Goal: Transaction & Acquisition: Purchase product/service

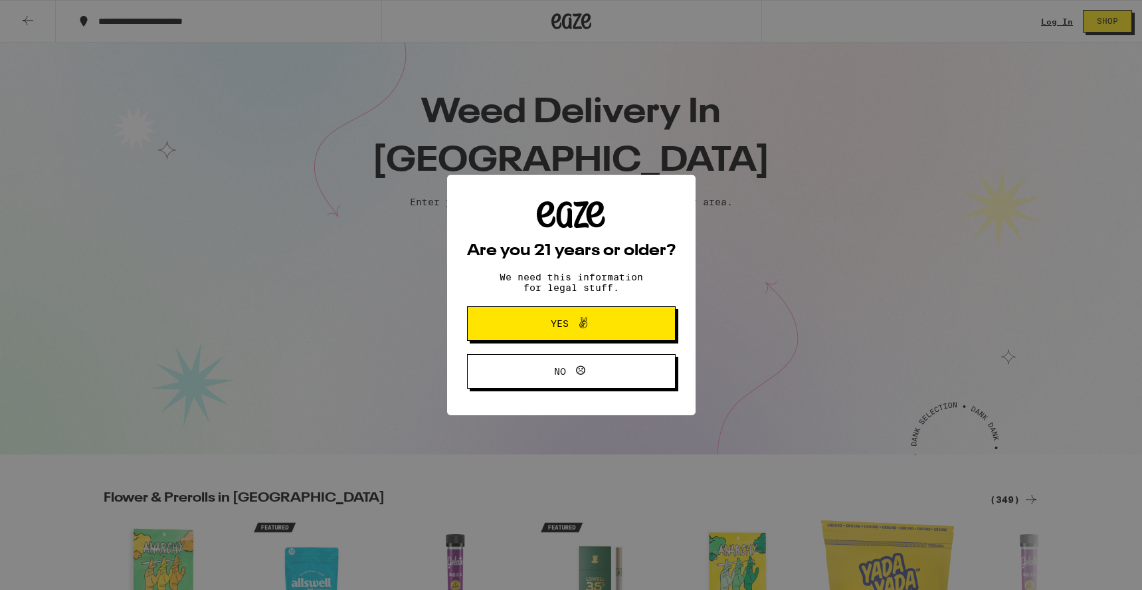
click at [569, 322] on span at bounding box center [580, 323] width 23 height 17
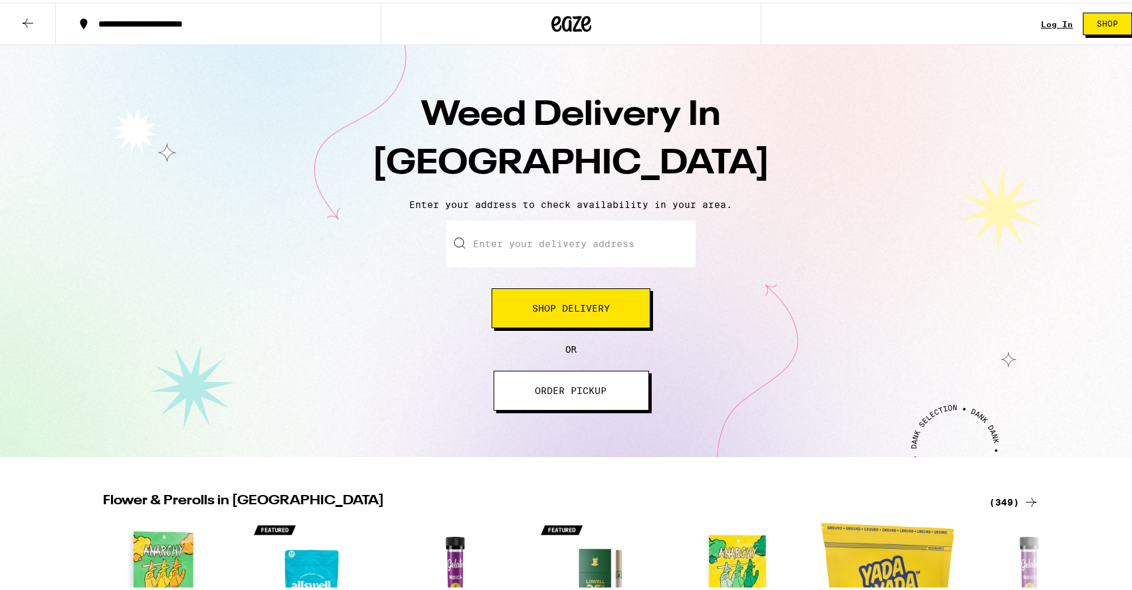
click at [518, 249] on input "Enter your delivery address" at bounding box center [570, 241] width 249 height 47
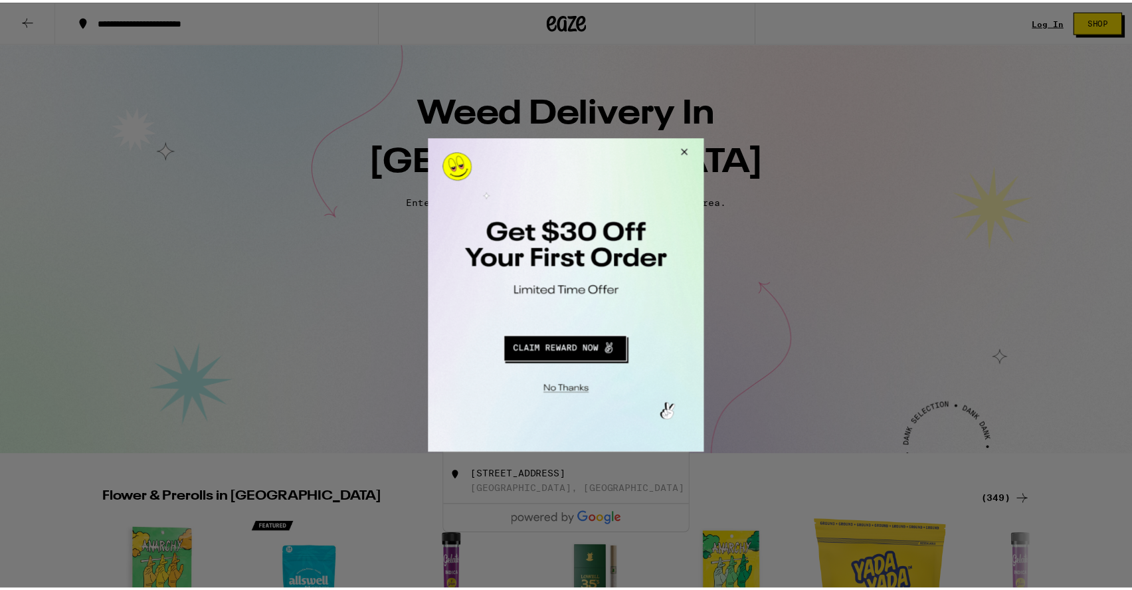
click at [689, 147] on button "Close Modal" at bounding box center [684, 154] width 36 height 32
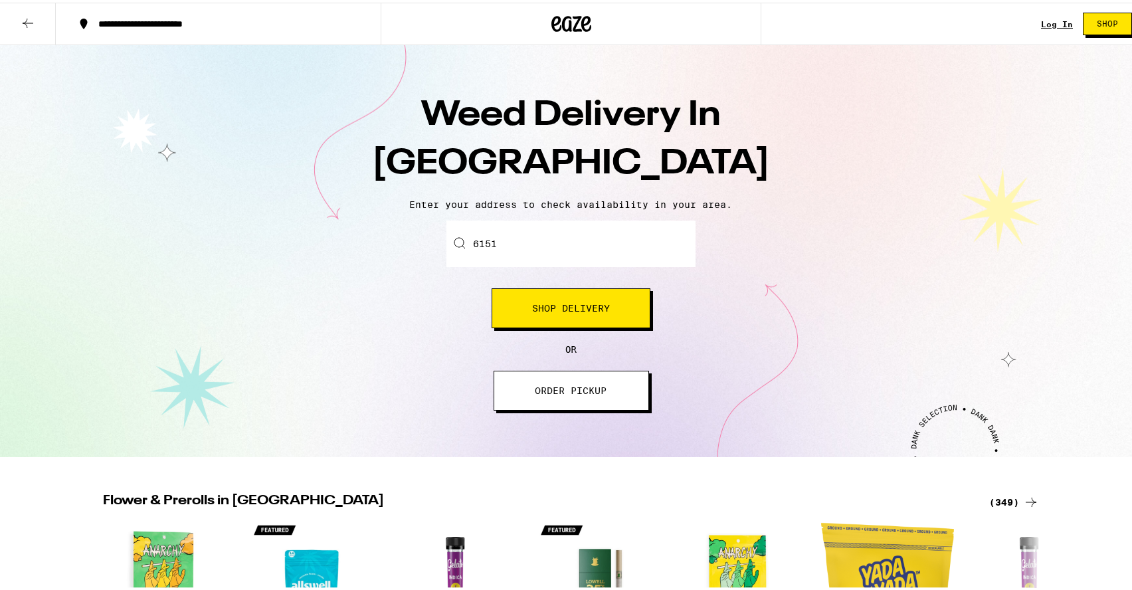
drag, startPoint x: 508, startPoint y: 243, endPoint x: 500, endPoint y: 232, distance: 13.8
click at [502, 239] on input "6151" at bounding box center [570, 241] width 249 height 47
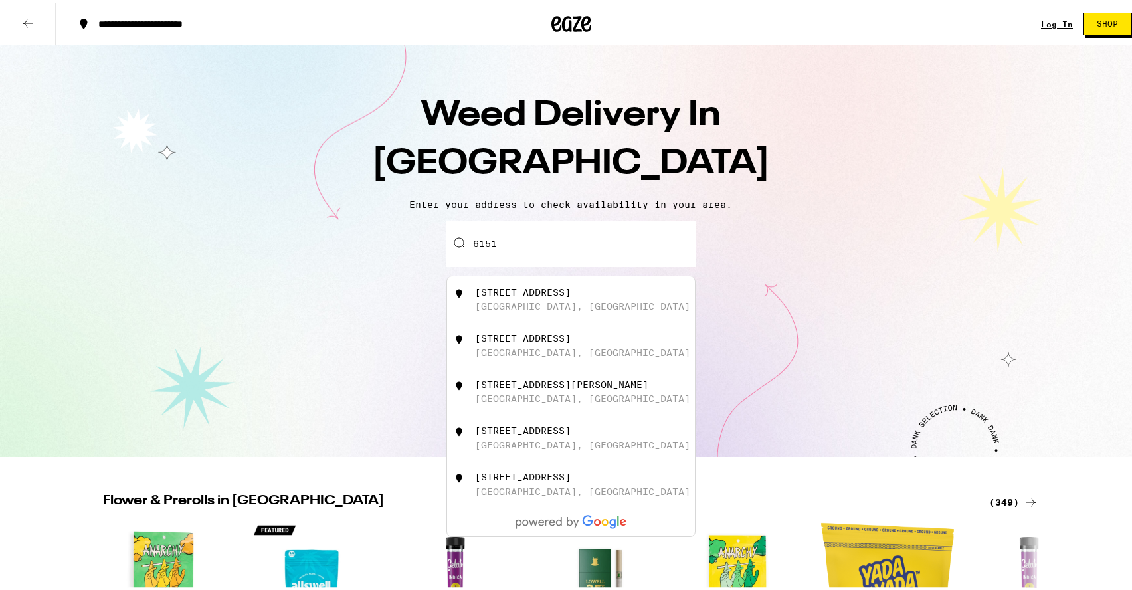
click at [475, 433] on div "6151 Del Cerro Boulevard" at bounding box center [523, 428] width 96 height 11
type input "6151 Del Cerro Boulevard, San Diego, CA"
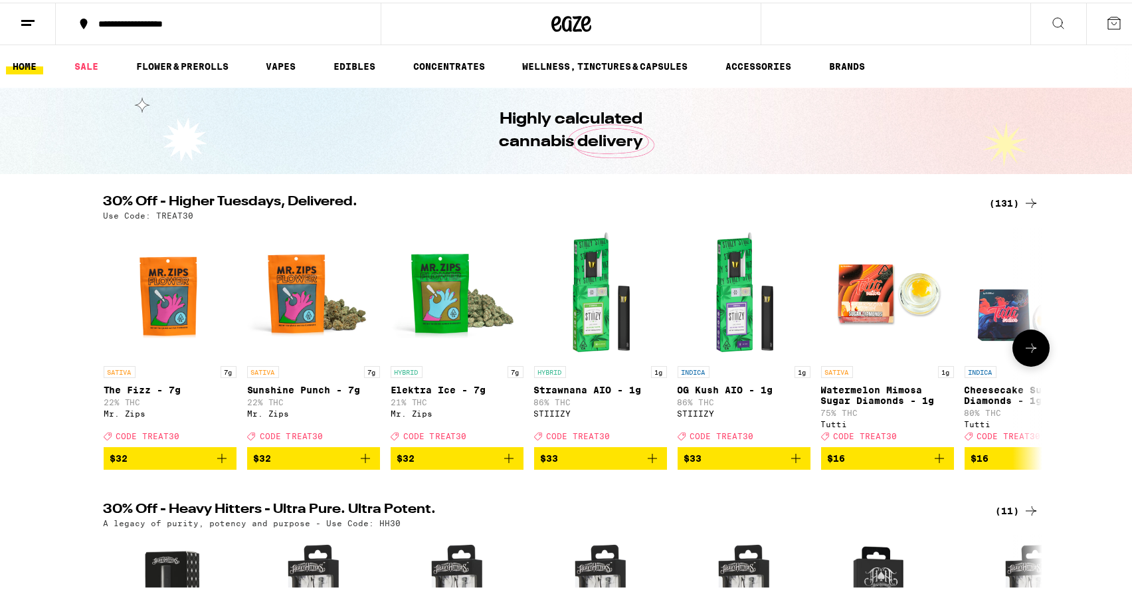
click at [221, 464] on icon "Add to bag" at bounding box center [222, 456] width 16 height 16
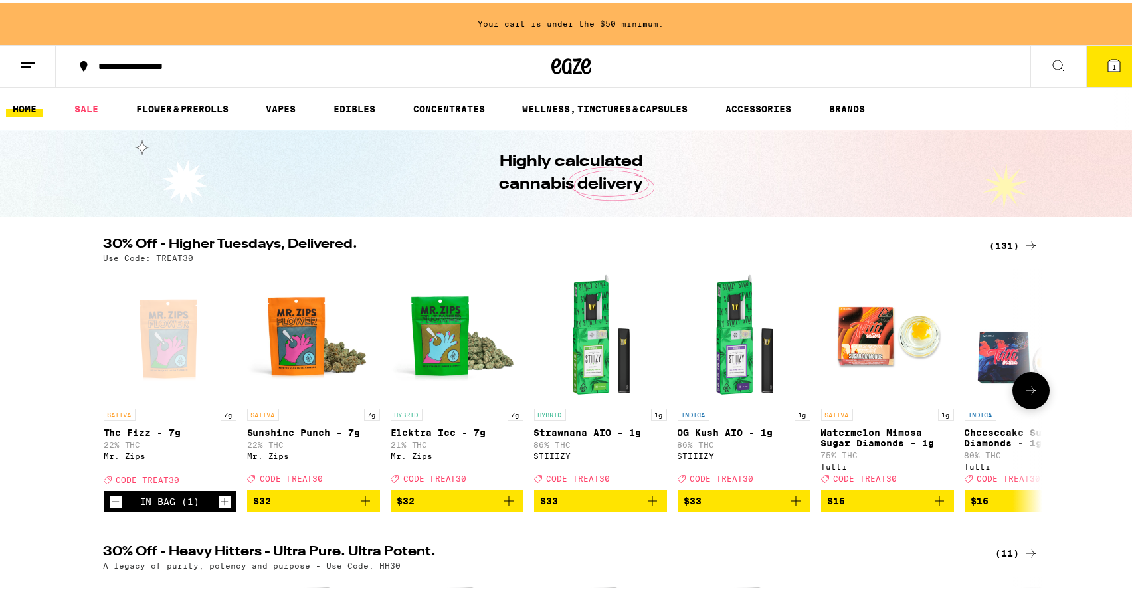
click at [357, 506] on icon "Add to bag" at bounding box center [365, 498] width 16 height 16
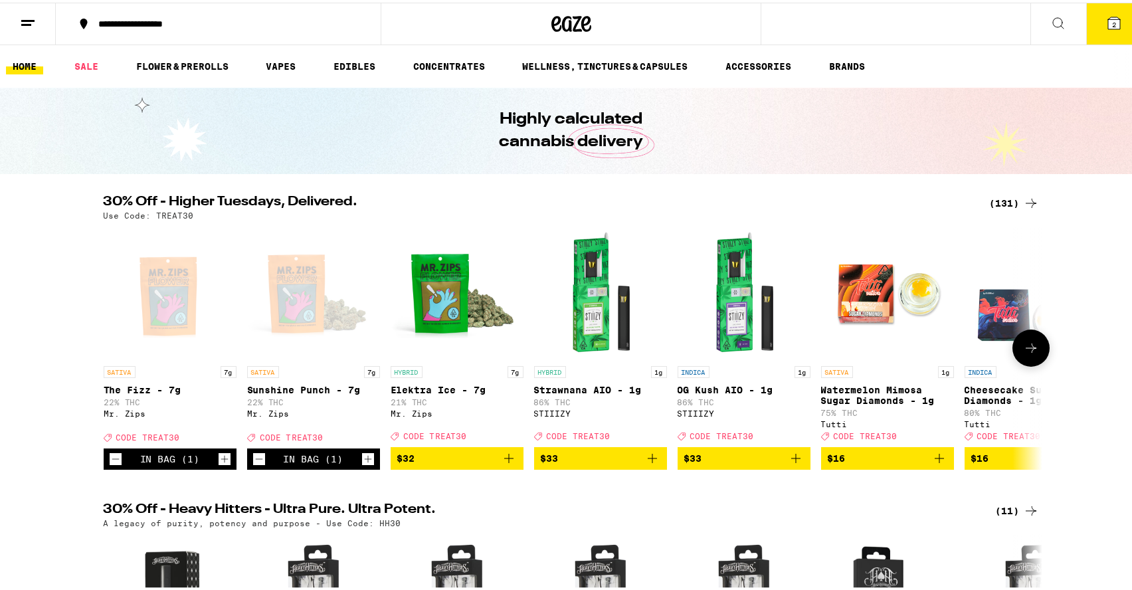
click at [501, 463] on icon "Add to bag" at bounding box center [509, 456] width 16 height 16
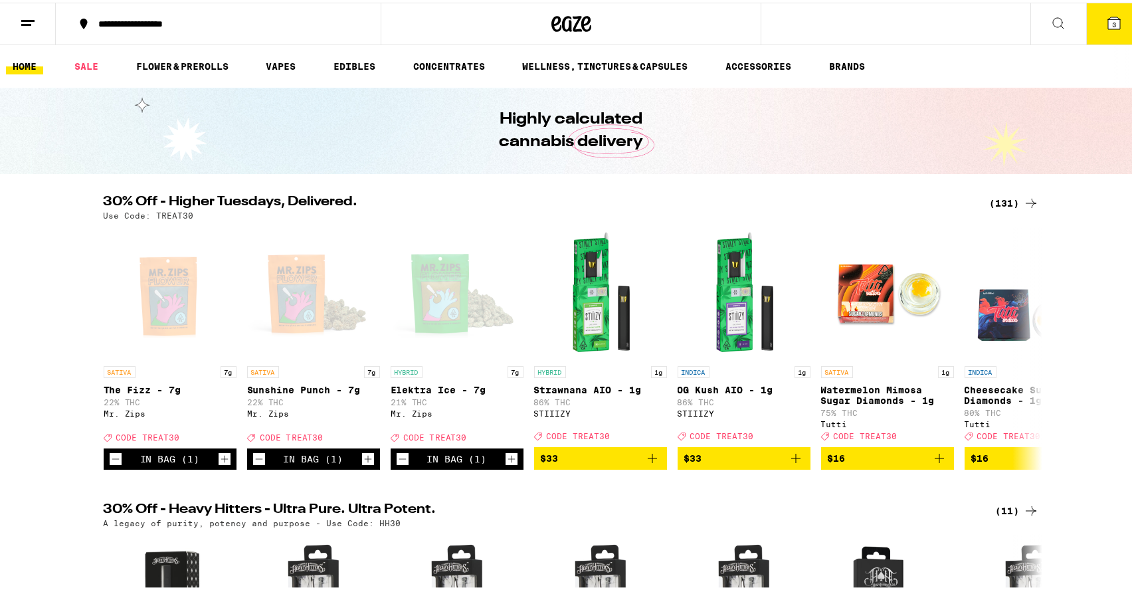
click at [1108, 20] on icon at bounding box center [1114, 21] width 12 height 12
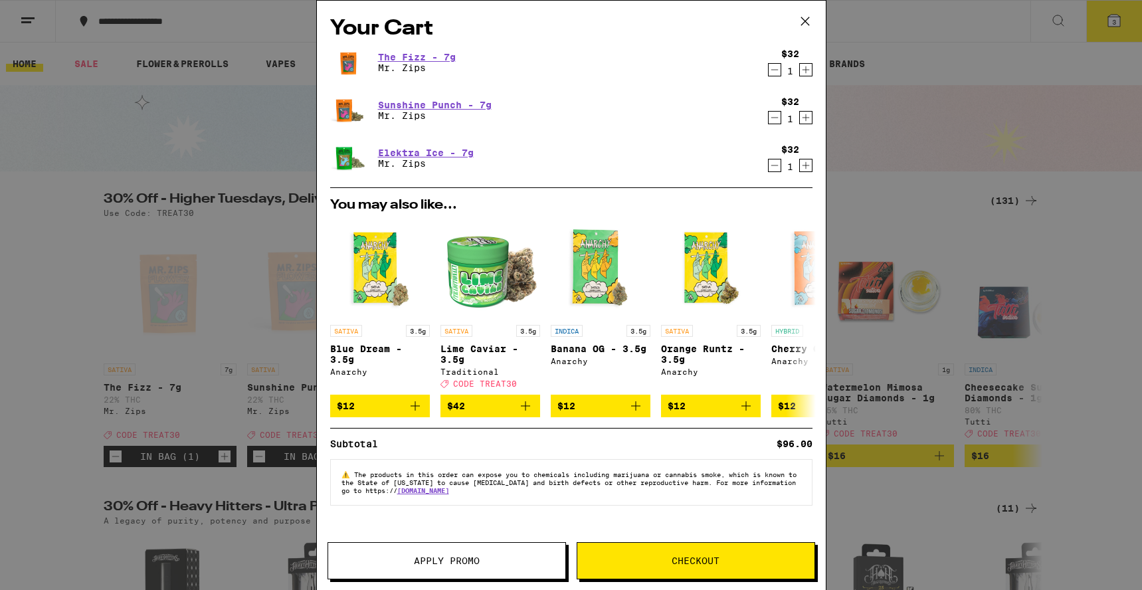
click at [415, 565] on span "Apply Promo" at bounding box center [447, 560] width 66 height 9
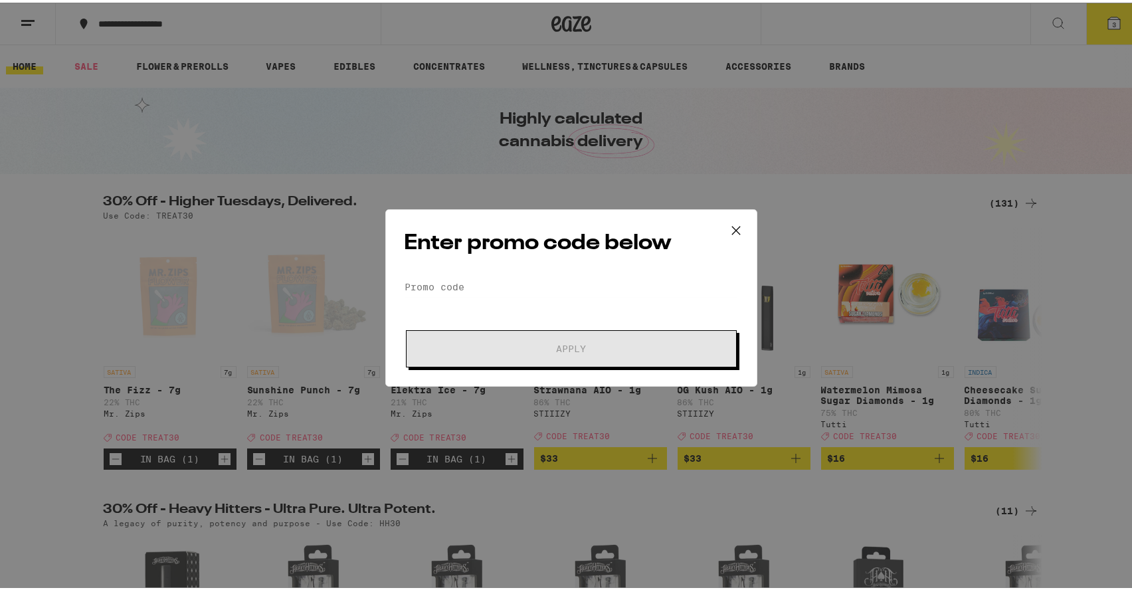
click at [730, 223] on icon at bounding box center [736, 228] width 20 height 20
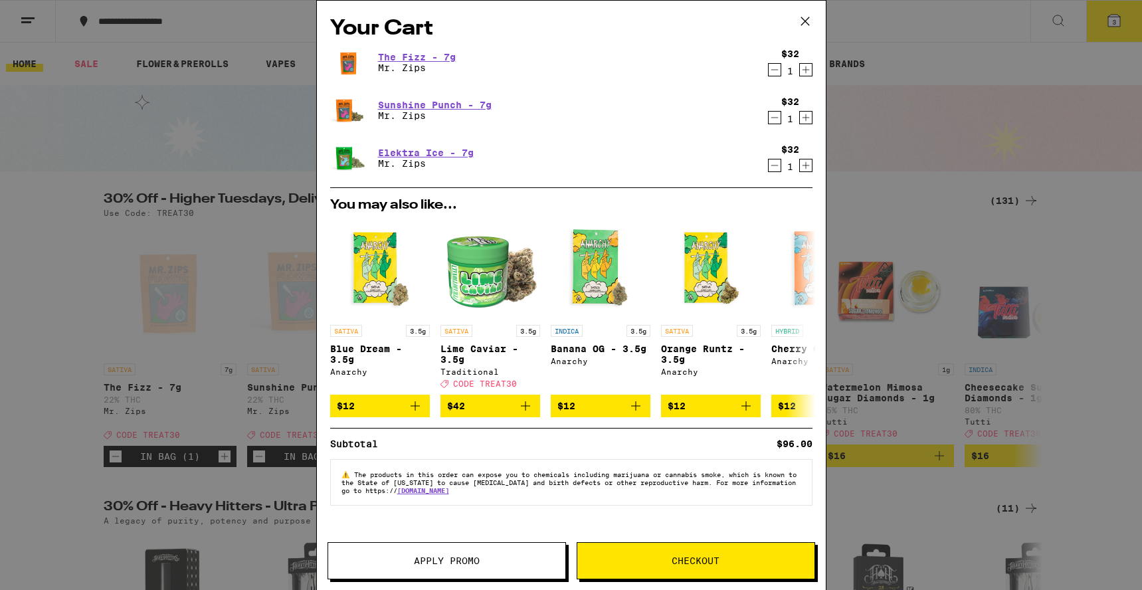
click at [681, 561] on span "Checkout" at bounding box center [696, 560] width 48 height 9
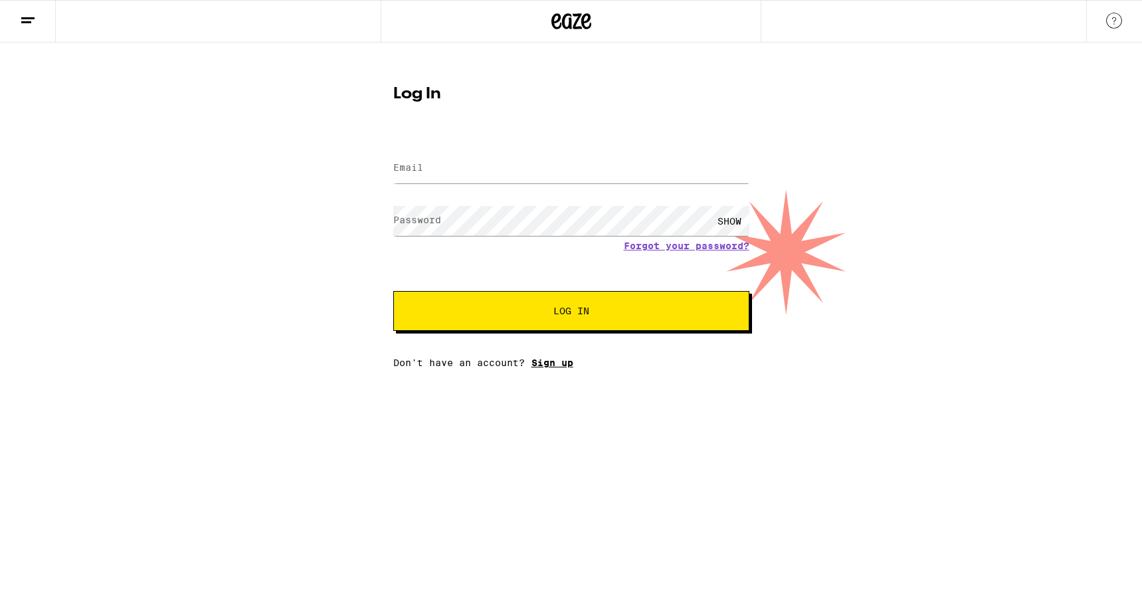
click at [555, 365] on link "Sign up" at bounding box center [552, 362] width 42 height 11
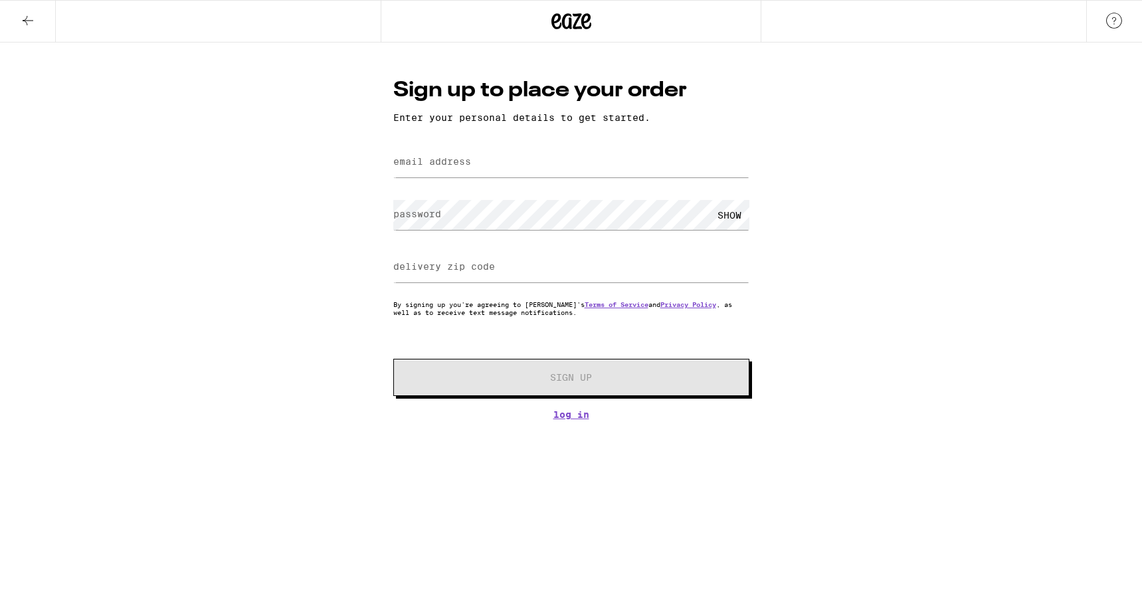
click at [446, 164] on label "email address" at bounding box center [432, 161] width 78 height 11
type input "[PERSON_NAME][EMAIL_ADDRESS][PERSON_NAME][PERSON_NAME][DOMAIN_NAME]"
type input "92120"
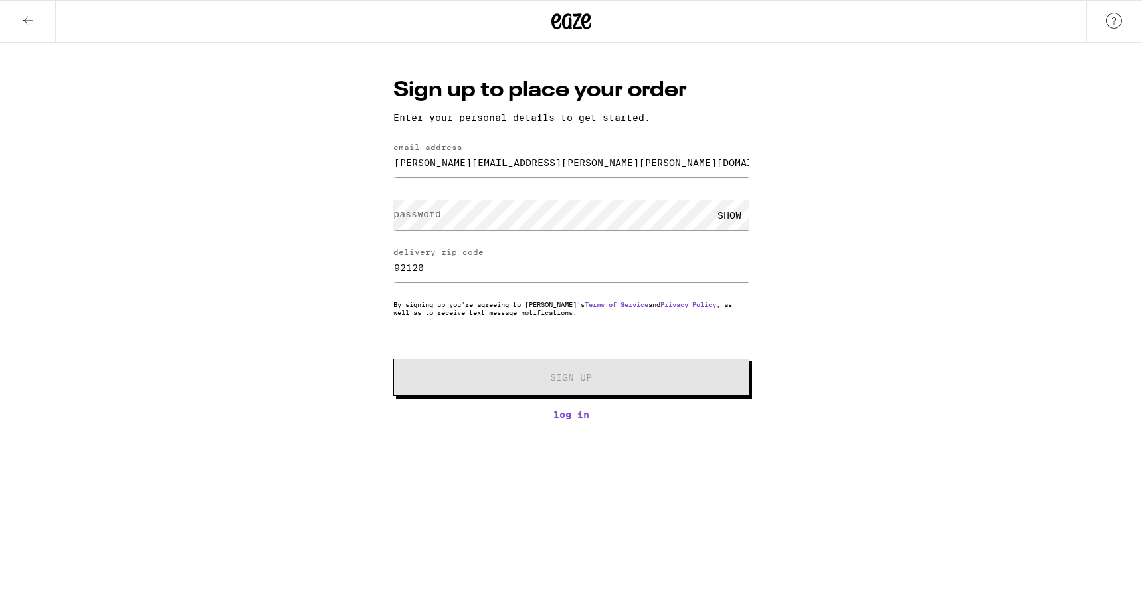
click at [432, 216] on label "password" at bounding box center [417, 214] width 48 height 11
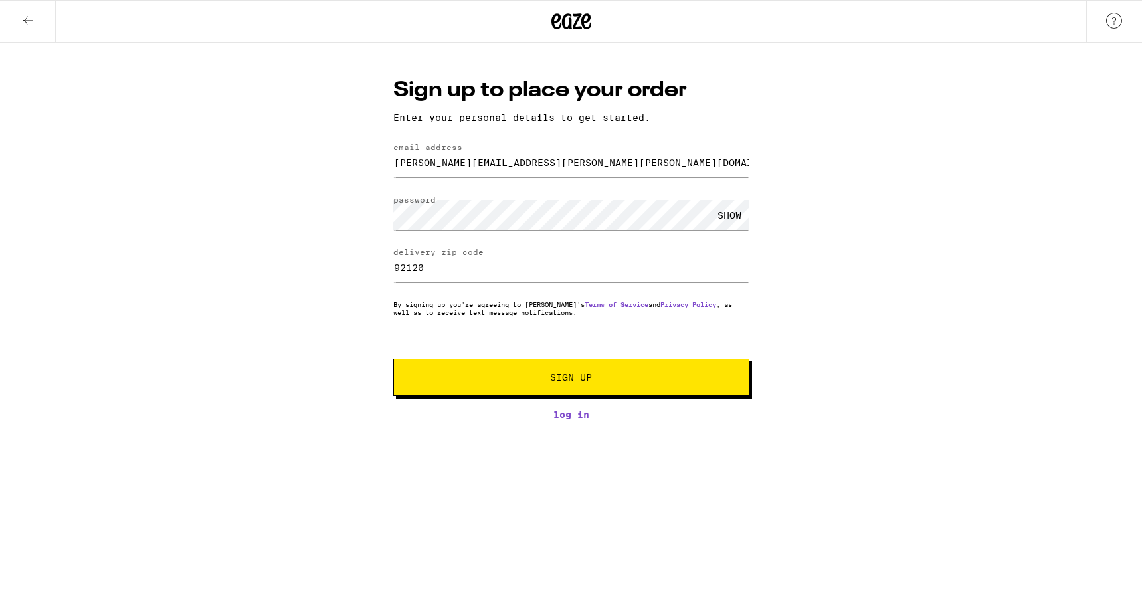
click at [545, 398] on div "Sign up to place your order Enter your personal details to get started. email a…" at bounding box center [571, 248] width 383 height 344
drag, startPoint x: 545, startPoint y: 398, endPoint x: 534, endPoint y: 383, distance: 18.6
click at [534, 382] on span "Sign Up" at bounding box center [571, 377] width 264 height 9
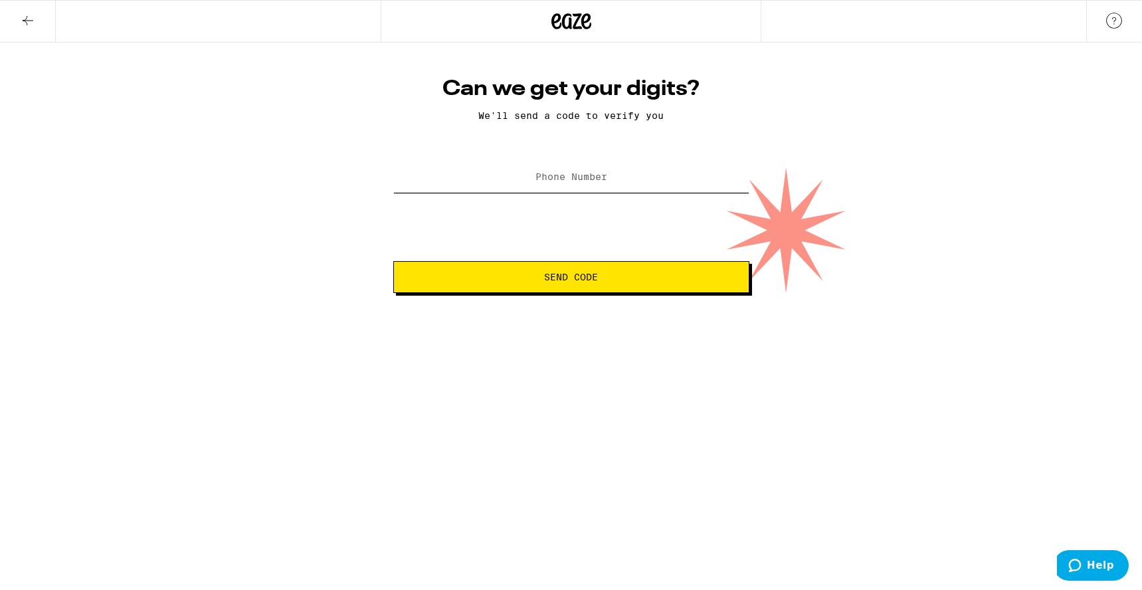
click at [463, 187] on input "Phone Number" at bounding box center [571, 178] width 356 height 30
drag, startPoint x: 842, startPoint y: 339, endPoint x: 804, endPoint y: 324, distance: 41.1
click at [842, 293] on html "Can we get your digits? We'll send a code to verify you Phone Number Send Code …" at bounding box center [571, 146] width 1142 height 293
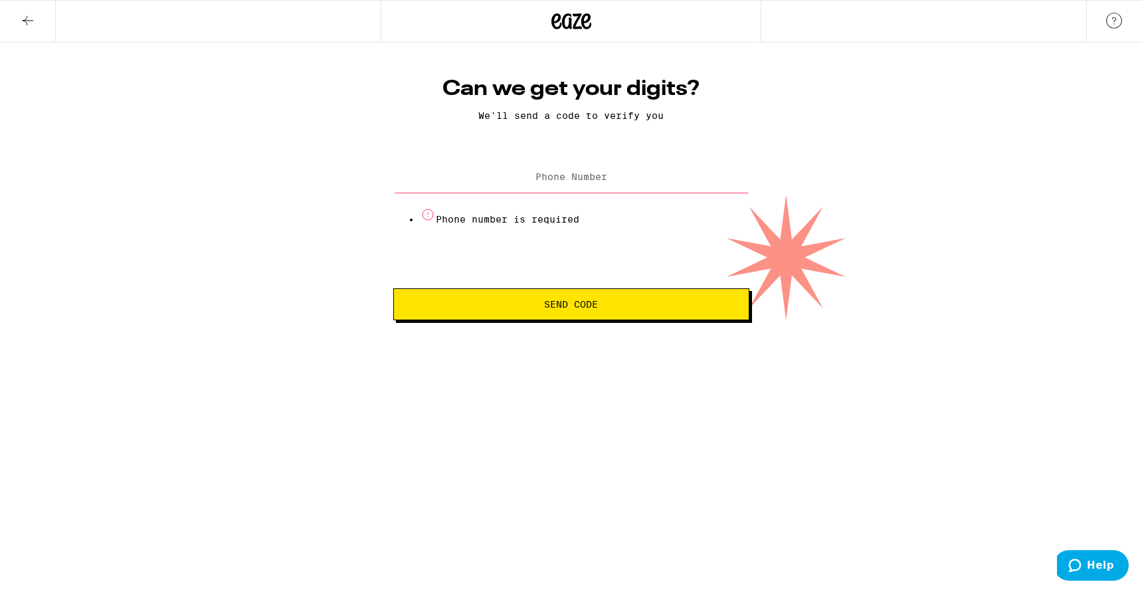
click at [440, 183] on input "Phone Number" at bounding box center [571, 178] width 356 height 30
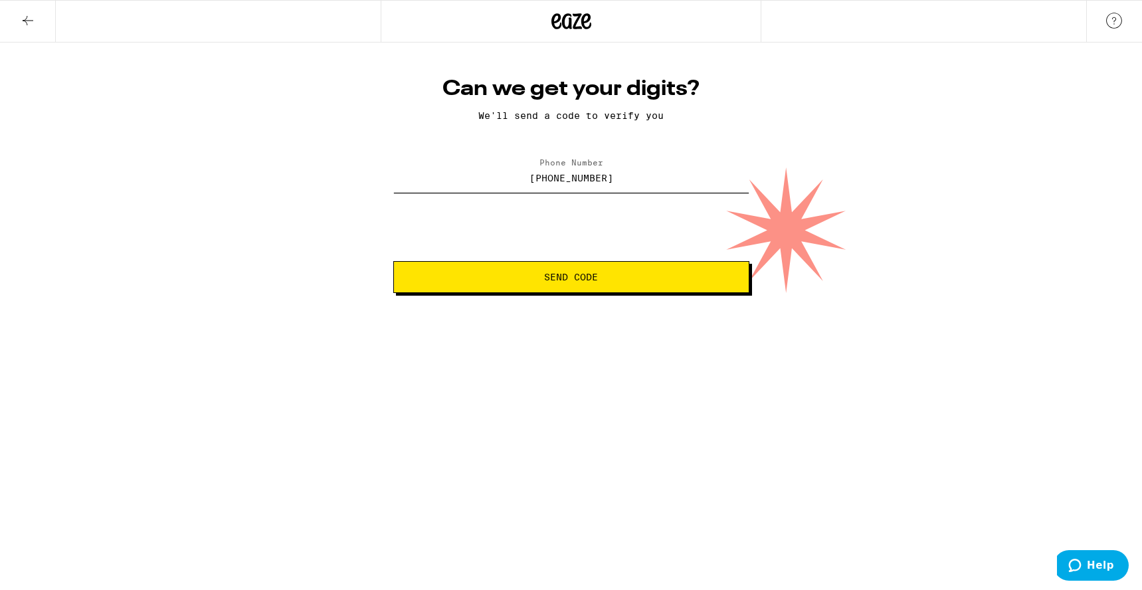
type input "[PHONE_NUMBER]"
click at [565, 281] on span "Send Code" at bounding box center [571, 276] width 54 height 9
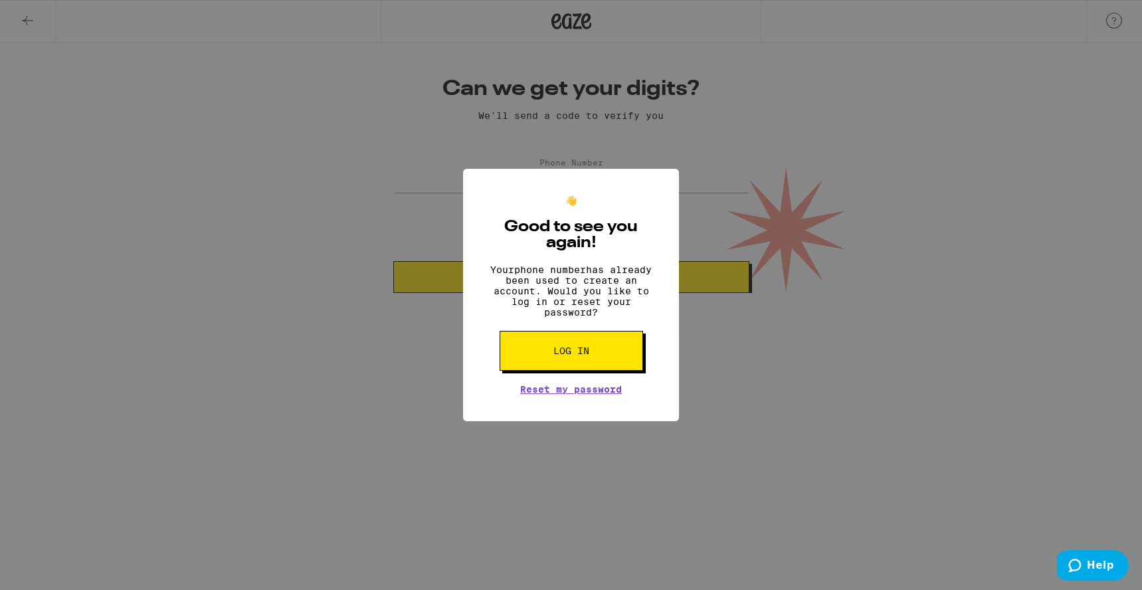
click at [571, 355] on span "Log in" at bounding box center [571, 350] width 36 height 9
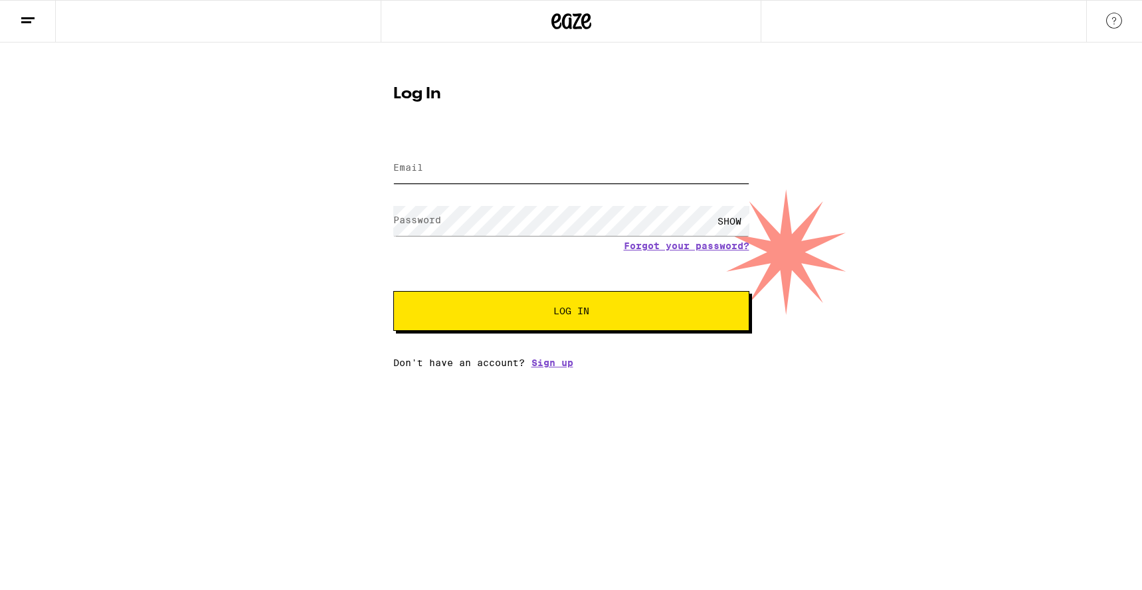
type input "[PERSON_NAME][EMAIL_ADDRESS][PERSON_NAME][PERSON_NAME][DOMAIN_NAME]"
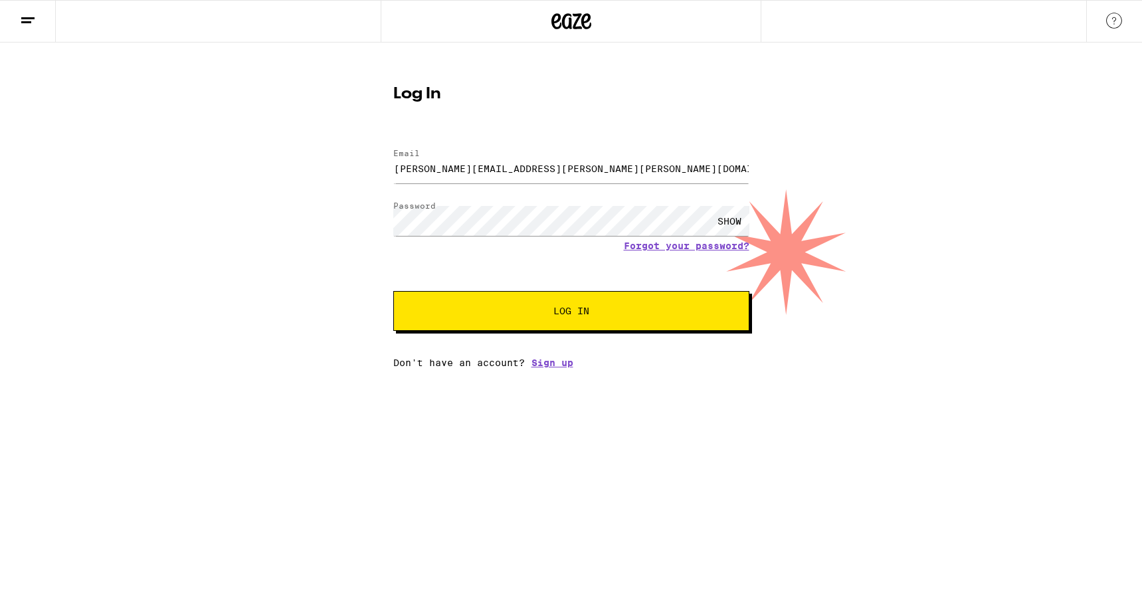
click at [577, 312] on span "Log In" at bounding box center [571, 310] width 36 height 9
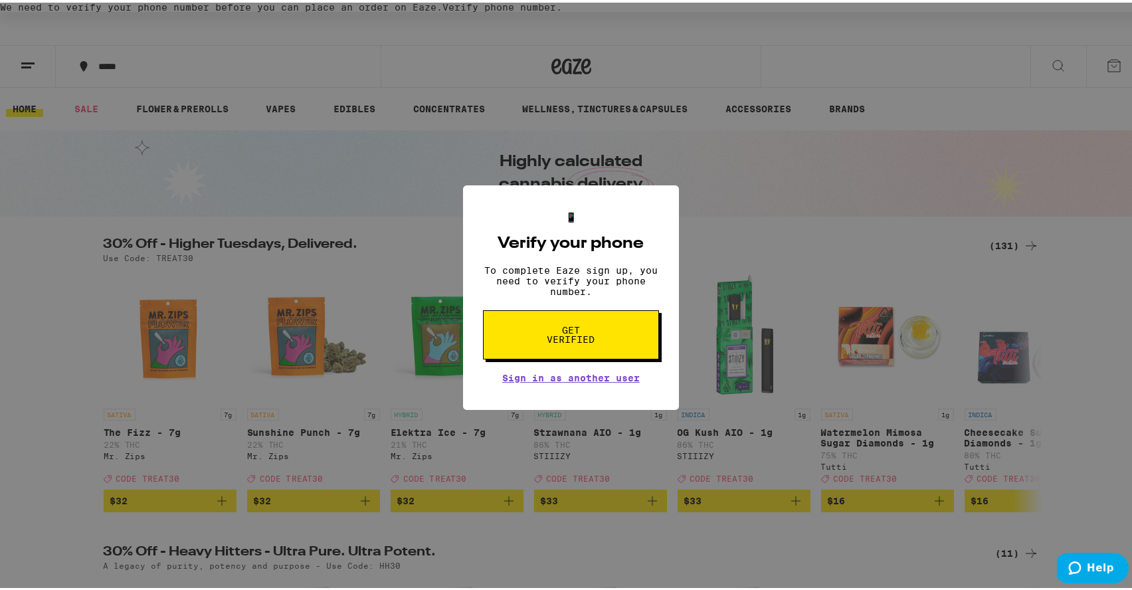
click at [583, 357] on button "Get verified" at bounding box center [571, 332] width 176 height 49
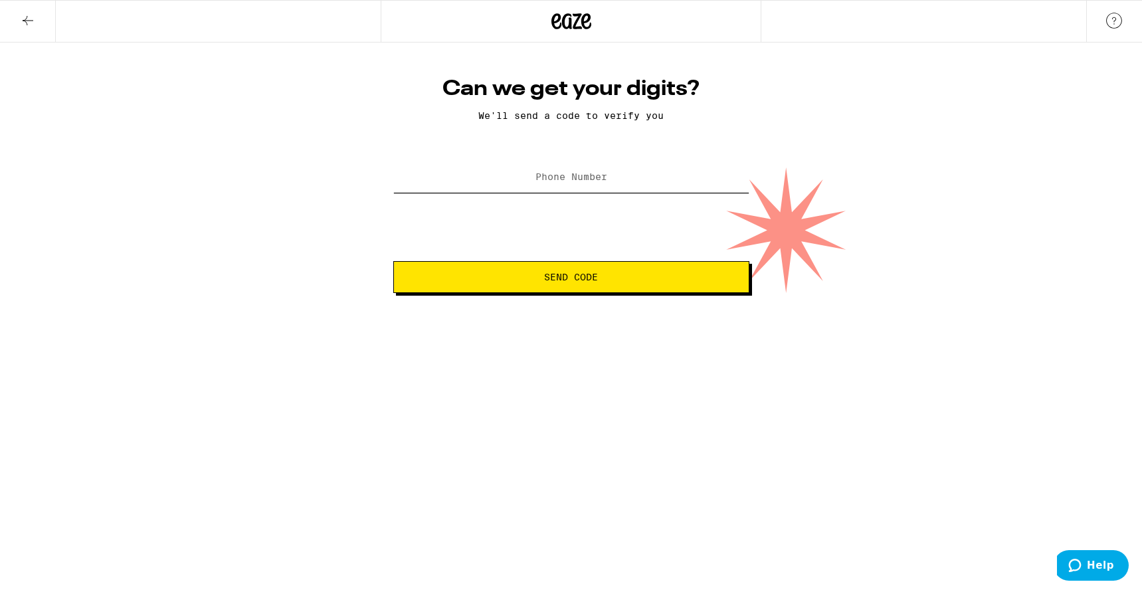
click at [516, 174] on input "Phone Number" at bounding box center [571, 178] width 356 height 30
type input "[PHONE_NUMBER]"
click at [534, 281] on span "Send Code" at bounding box center [572, 276] width 334 height 9
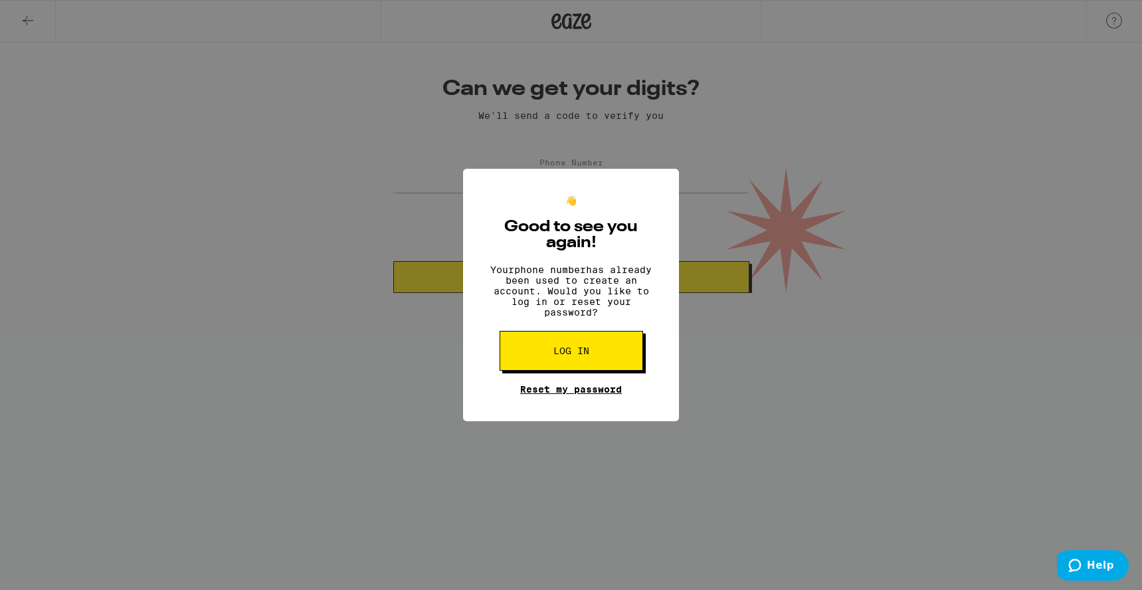
click at [557, 395] on link "Reset my password" at bounding box center [571, 389] width 102 height 11
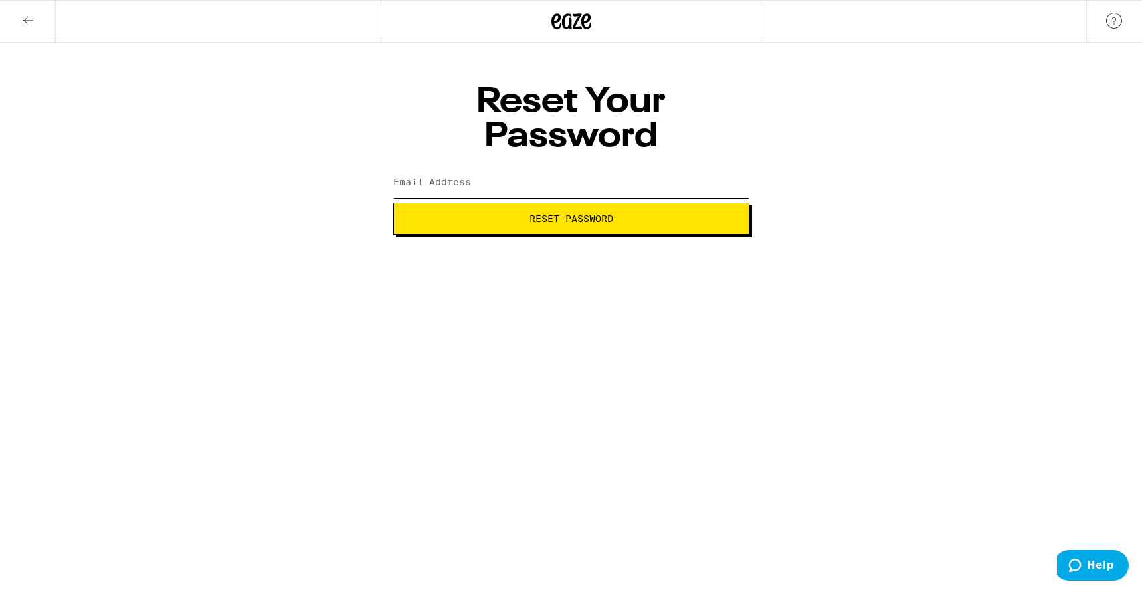
click at [475, 168] on input "Email Address" at bounding box center [571, 183] width 356 height 30
type input "[PERSON_NAME][EMAIL_ADDRESS][PERSON_NAME][PERSON_NAME][DOMAIN_NAME]"
click at [469, 203] on button "Reset Password" at bounding box center [571, 219] width 356 height 32
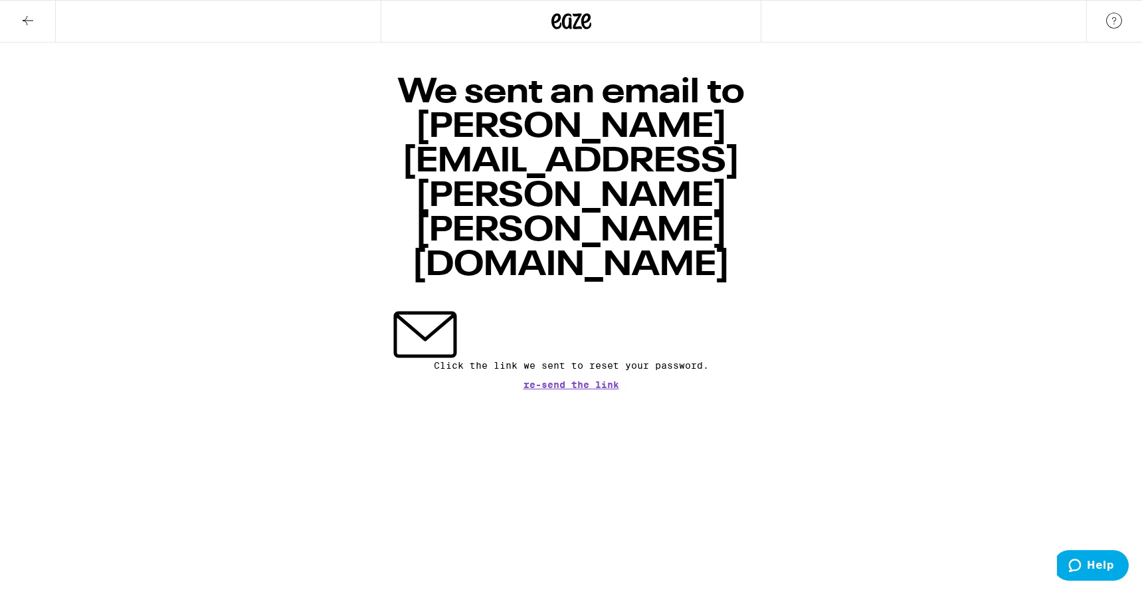
click at [571, 380] on span "Re-send the link" at bounding box center [572, 384] width 96 height 9
click at [558, 380] on span "Re-send the link" at bounding box center [572, 384] width 96 height 9
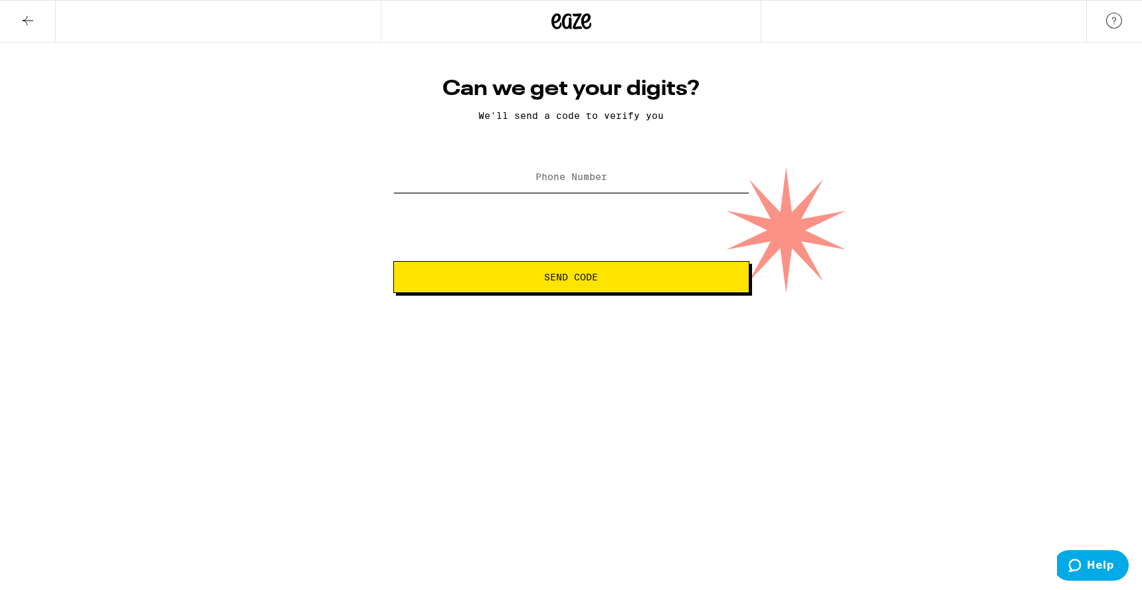
click at [468, 192] on input "Phone Number" at bounding box center [571, 178] width 356 height 30
type input "[PHONE_NUMBER]"
click at [490, 286] on button "Send Code" at bounding box center [571, 277] width 356 height 32
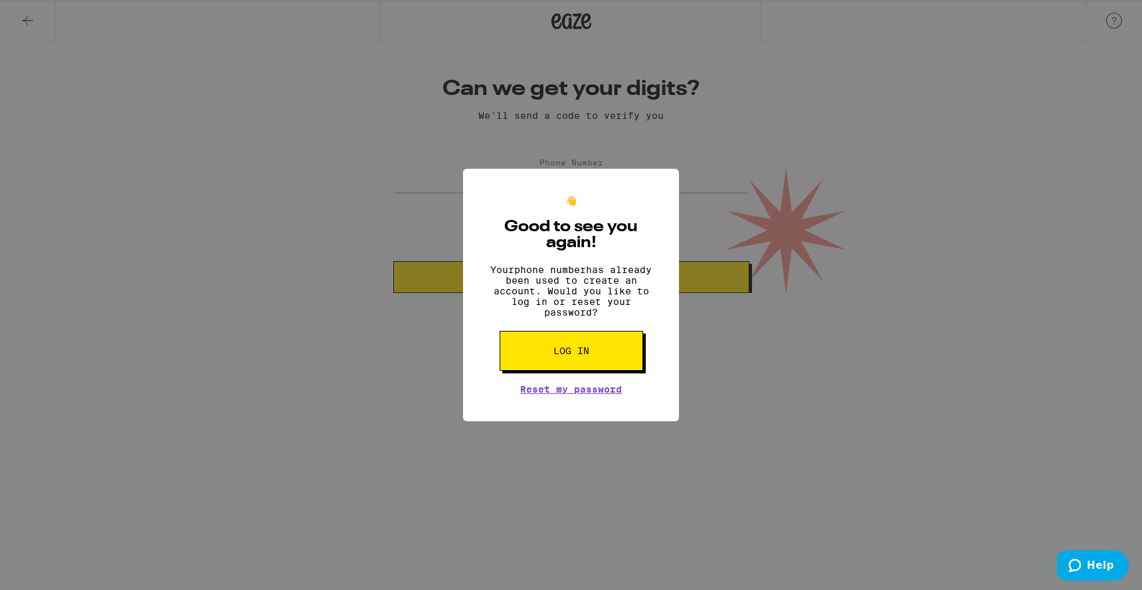
click at [560, 371] on button "Log in" at bounding box center [571, 351] width 143 height 40
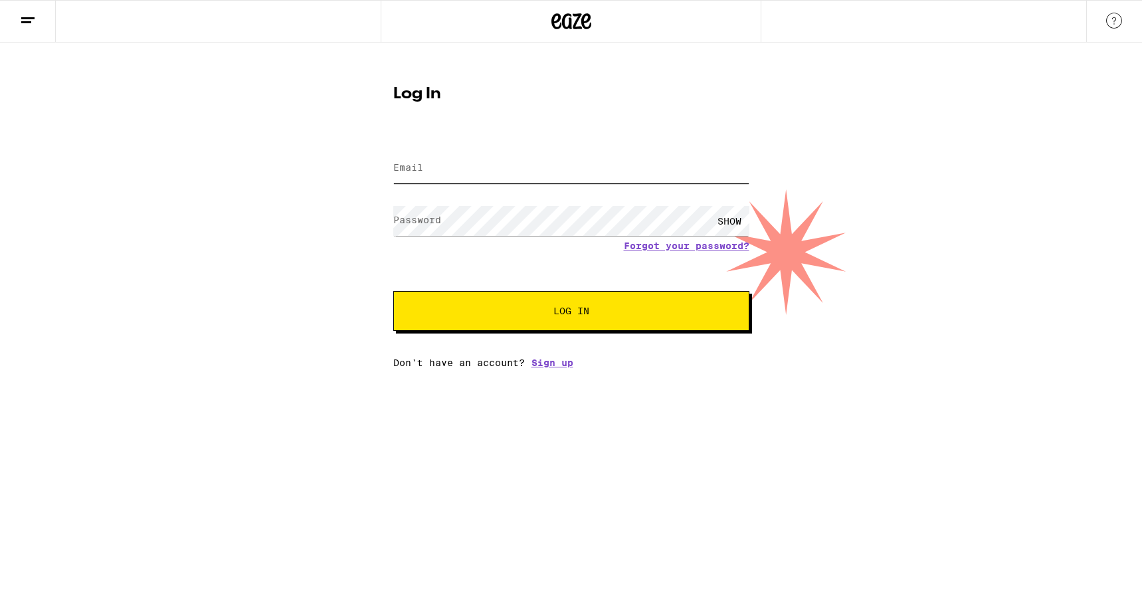
type input "[PERSON_NAME][EMAIL_ADDRESS][PERSON_NAME][PERSON_NAME][DOMAIN_NAME]"
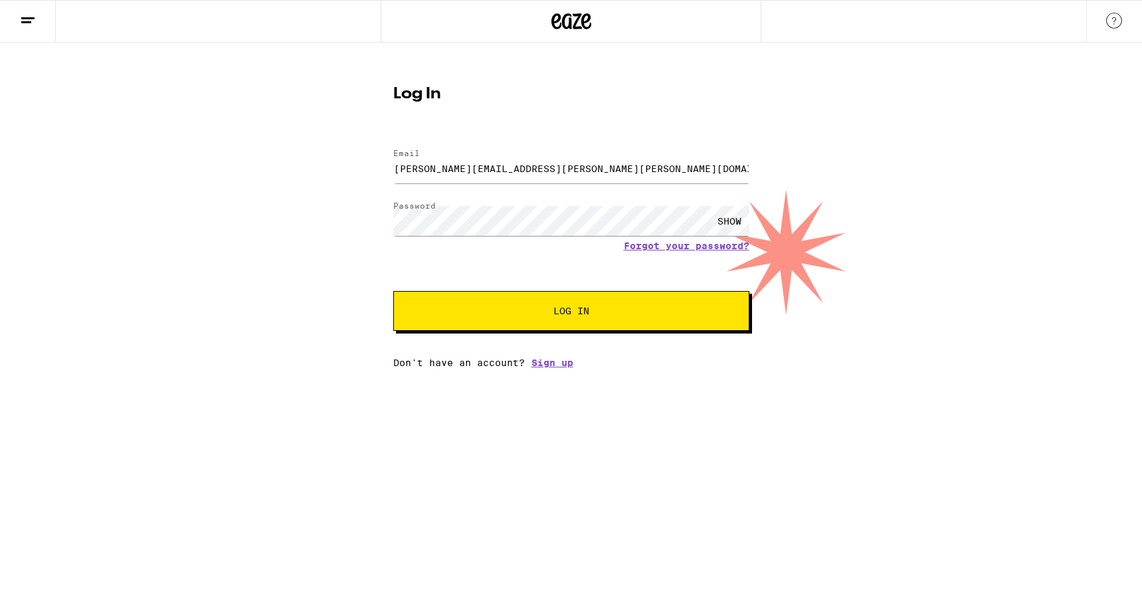
click at [585, 314] on span "Log In" at bounding box center [571, 310] width 36 height 9
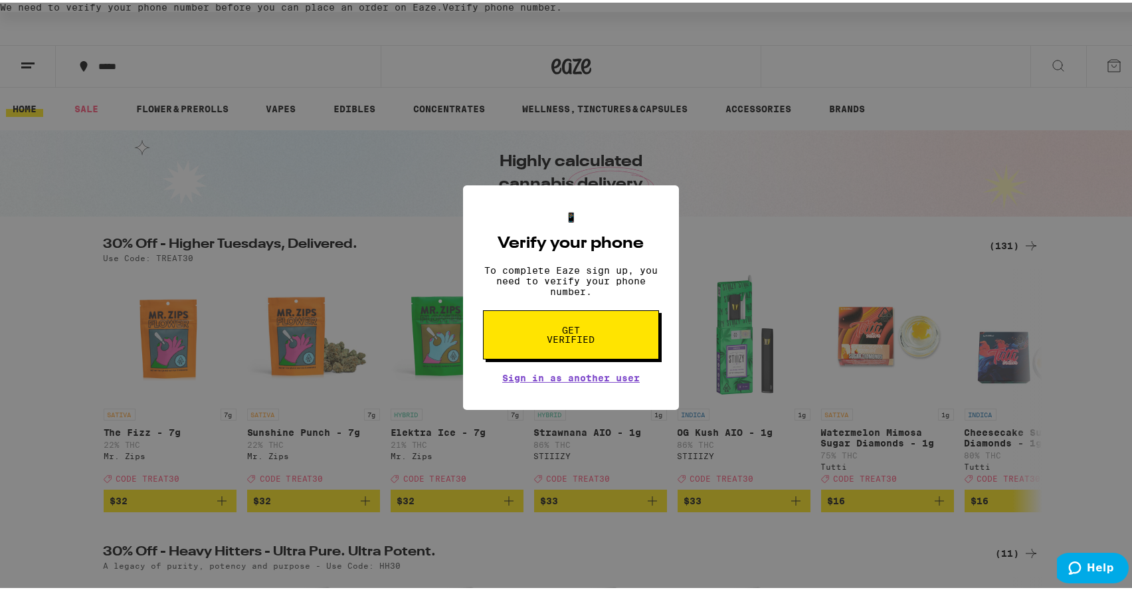
click at [566, 341] on span "Get verified" at bounding box center [571, 332] width 68 height 19
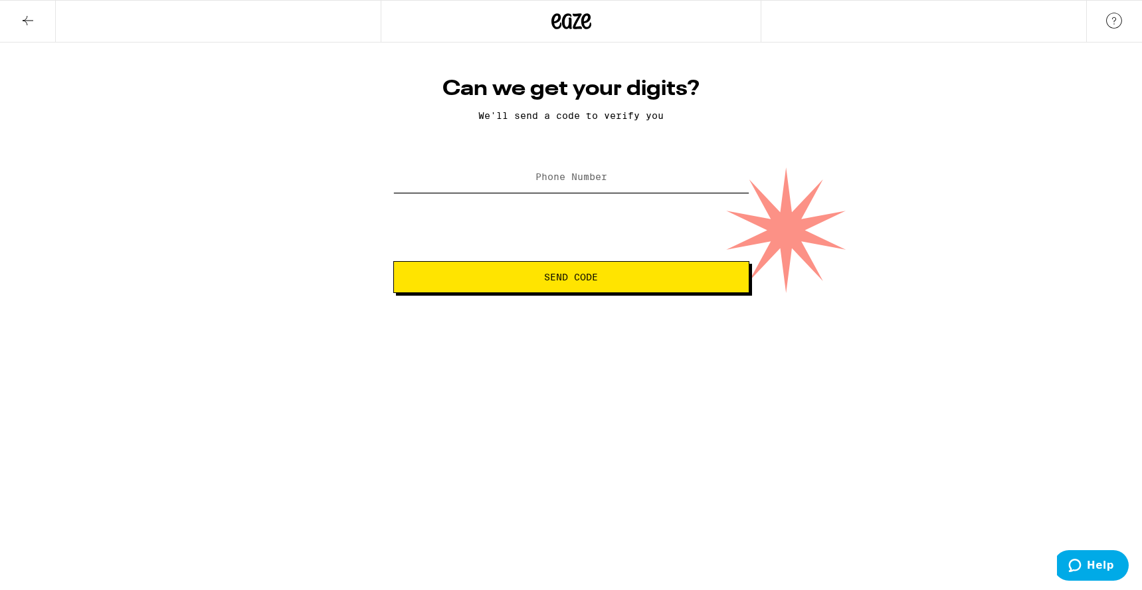
click at [486, 166] on input "Phone Number" at bounding box center [571, 178] width 356 height 30
type input "[PHONE_NUMBER]"
click at [537, 277] on span "Send Code" at bounding box center [572, 276] width 334 height 9
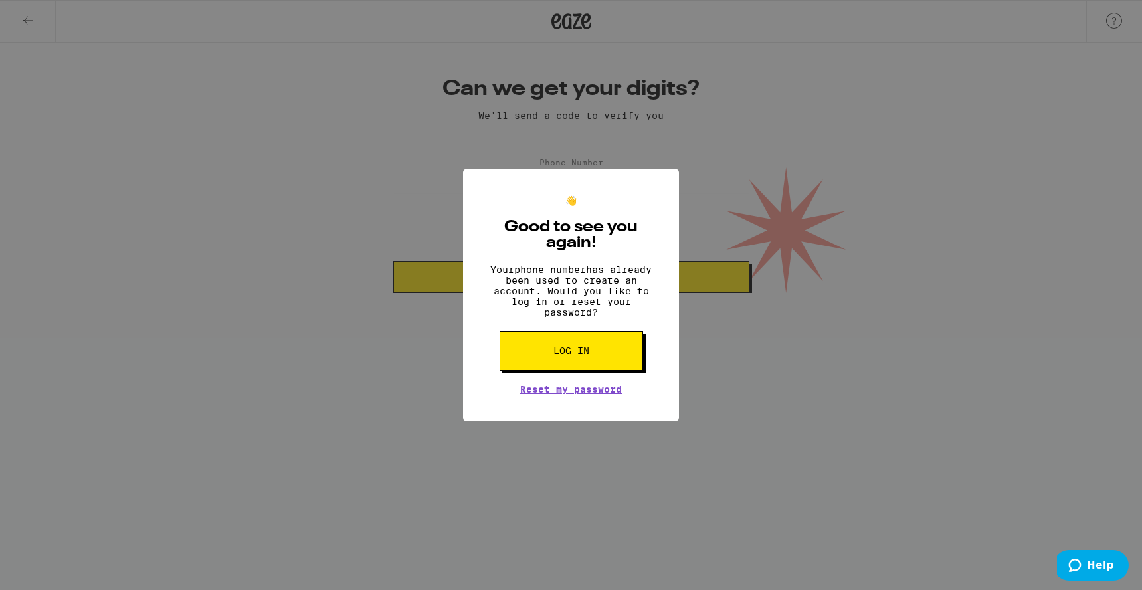
drag, startPoint x: 604, startPoint y: 397, endPoint x: 597, endPoint y: 391, distance: 9.4
click at [603, 371] on button "Log in" at bounding box center [571, 351] width 143 height 40
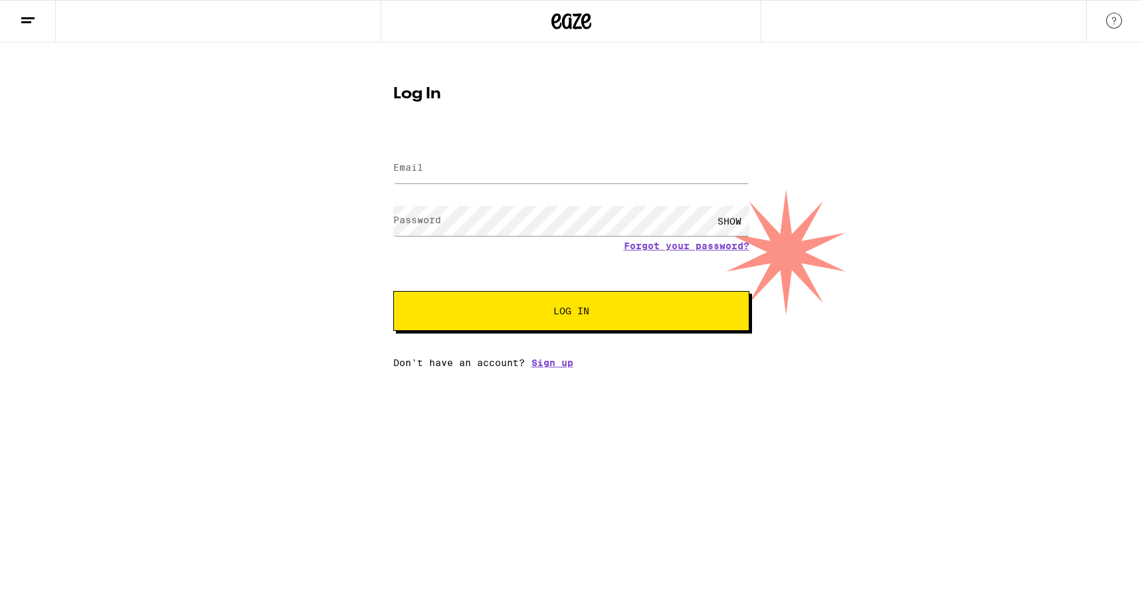
type input "[PERSON_NAME][EMAIL_ADDRESS][PERSON_NAME][PERSON_NAME][DOMAIN_NAME]"
drag, startPoint x: 570, startPoint y: 311, endPoint x: 569, endPoint y: 295, distance: 16.0
click at [567, 310] on span "Log In" at bounding box center [571, 310] width 36 height 9
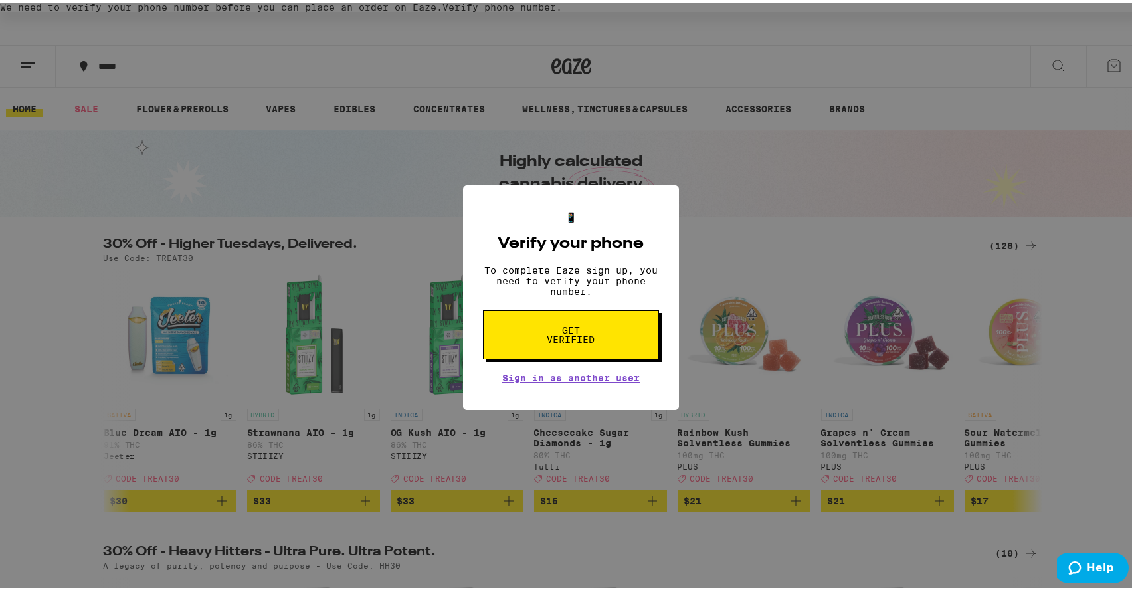
click at [565, 341] on span "Get verified" at bounding box center [571, 332] width 68 height 19
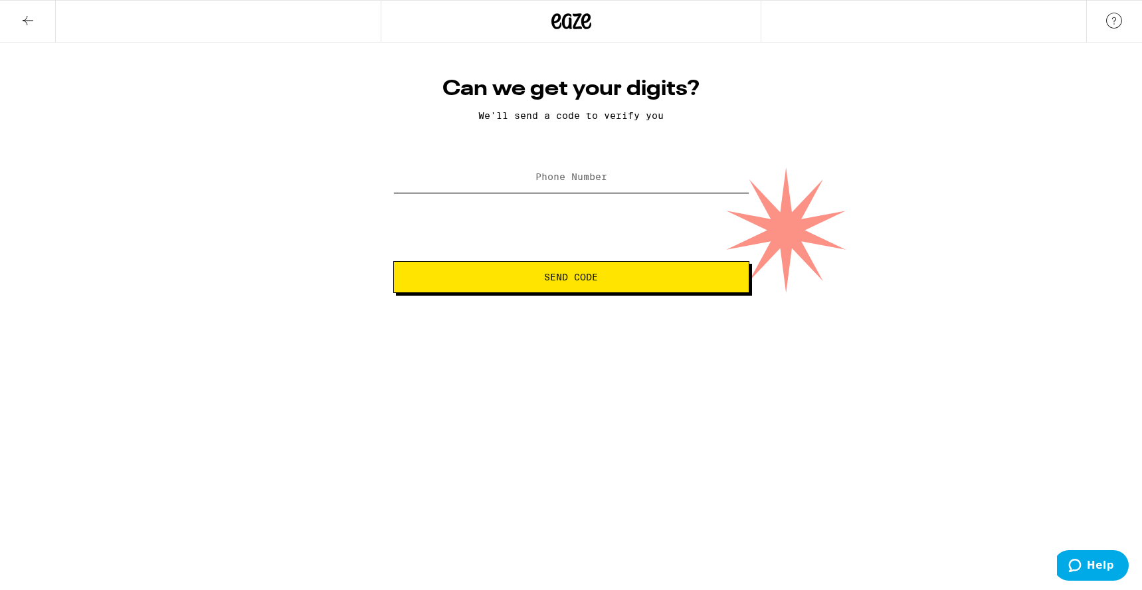
click at [441, 178] on input "Phone Number" at bounding box center [571, 178] width 356 height 30
type input "[PHONE_NUMBER]"
click at [592, 289] on button "Send Code" at bounding box center [571, 277] width 356 height 32
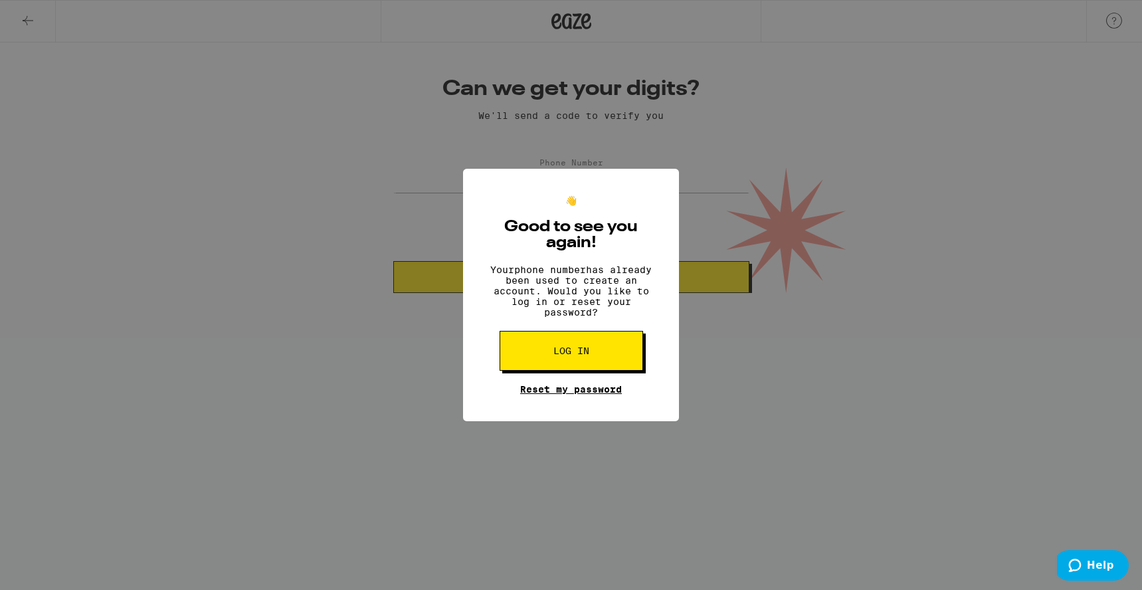
click at [566, 395] on link "Reset my password" at bounding box center [571, 389] width 102 height 11
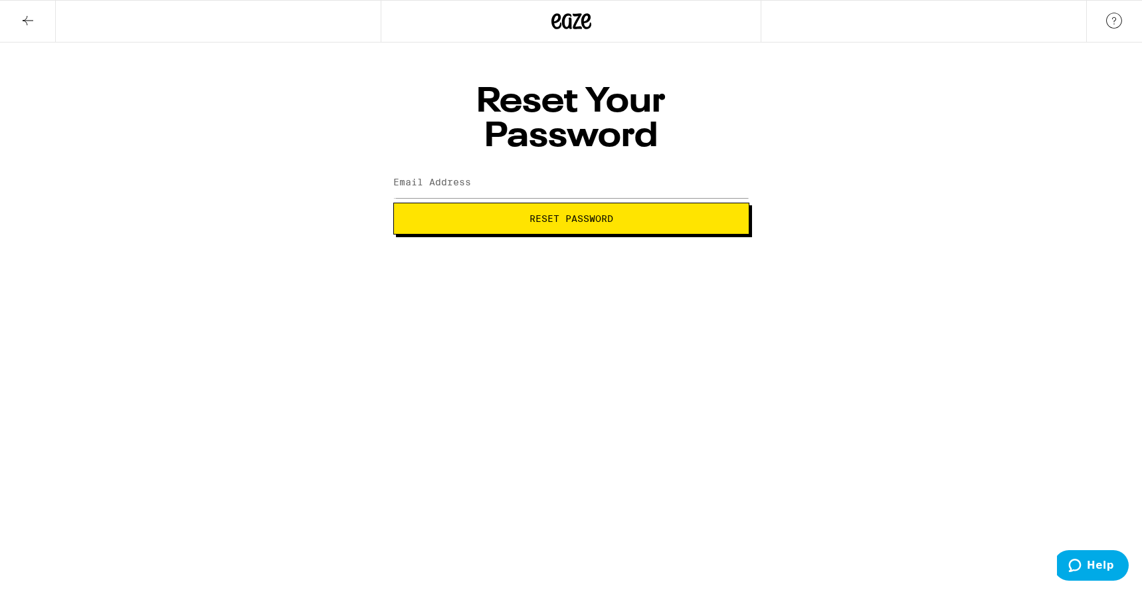
click at [598, 203] on button "Reset Password" at bounding box center [571, 219] width 356 height 32
click at [471, 168] on input "Email Address" at bounding box center [571, 183] width 356 height 30
type input "[PERSON_NAME][EMAIL_ADDRESS][PERSON_NAME][PERSON_NAME][DOMAIN_NAME]"
click at [488, 214] on span "Reset Password" at bounding box center [572, 218] width 334 height 9
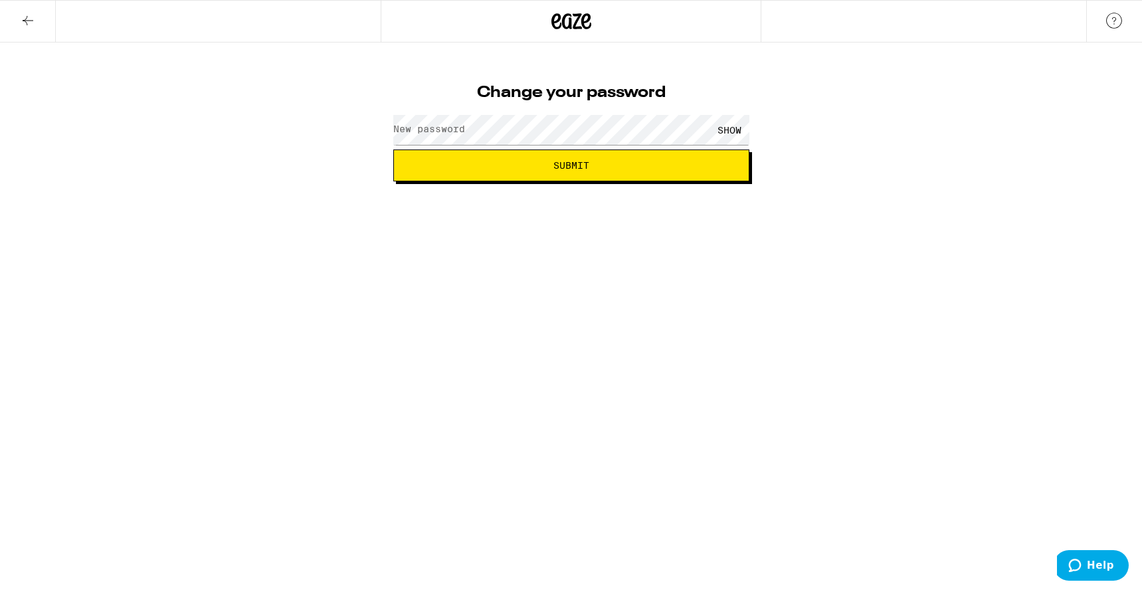
click at [425, 126] on label "New password" at bounding box center [429, 129] width 72 height 11
click at [714, 170] on button "Submit" at bounding box center [571, 165] width 356 height 32
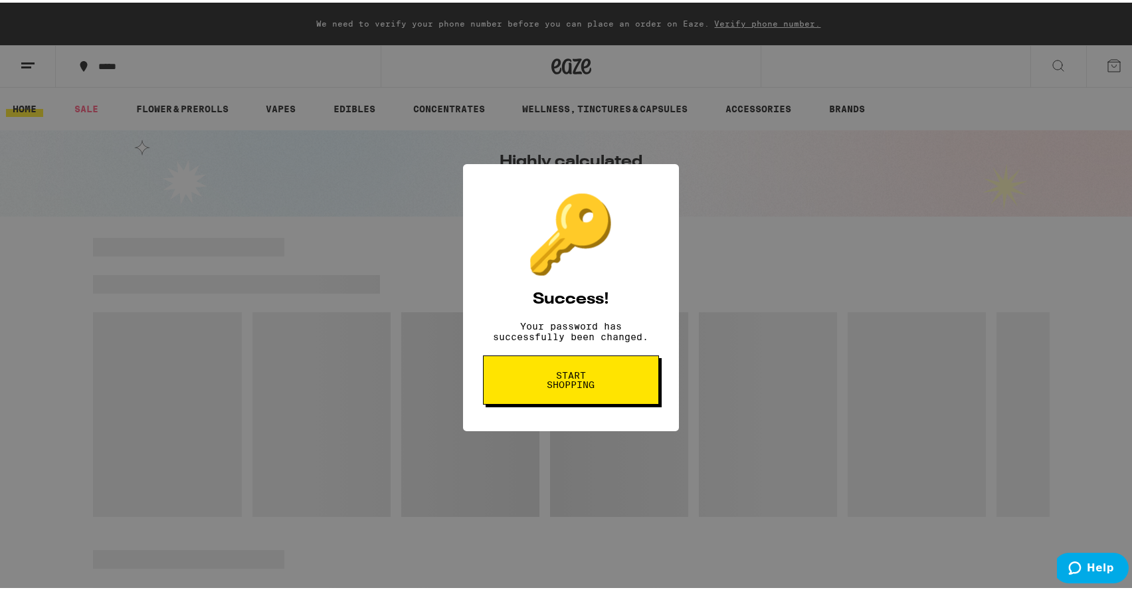
click at [566, 382] on span "Start shopping" at bounding box center [571, 377] width 68 height 19
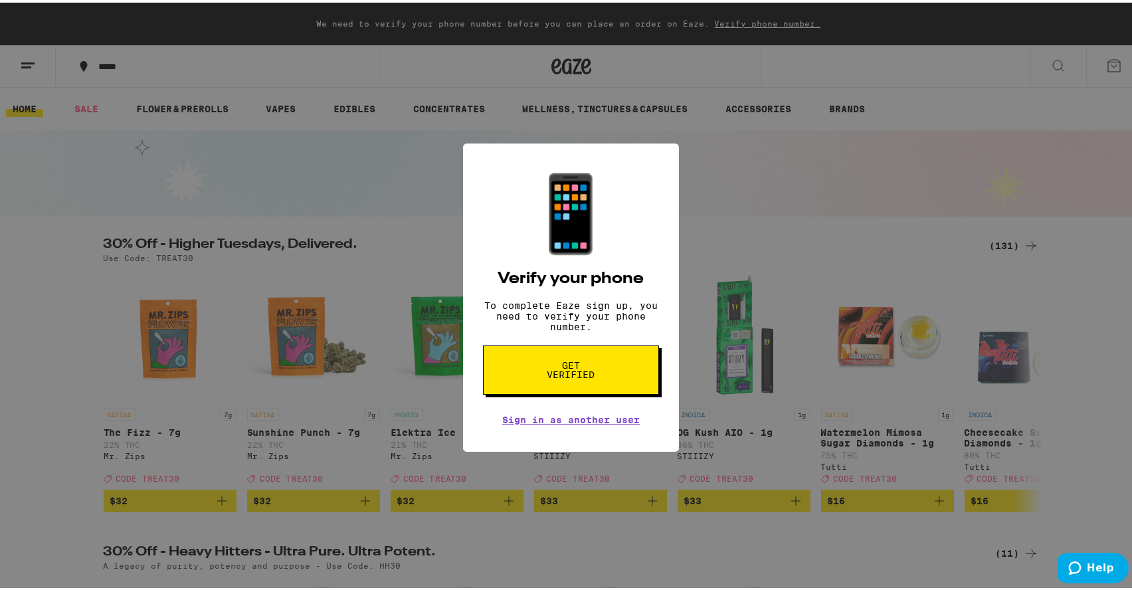
click at [567, 374] on span "Get verified" at bounding box center [571, 367] width 68 height 19
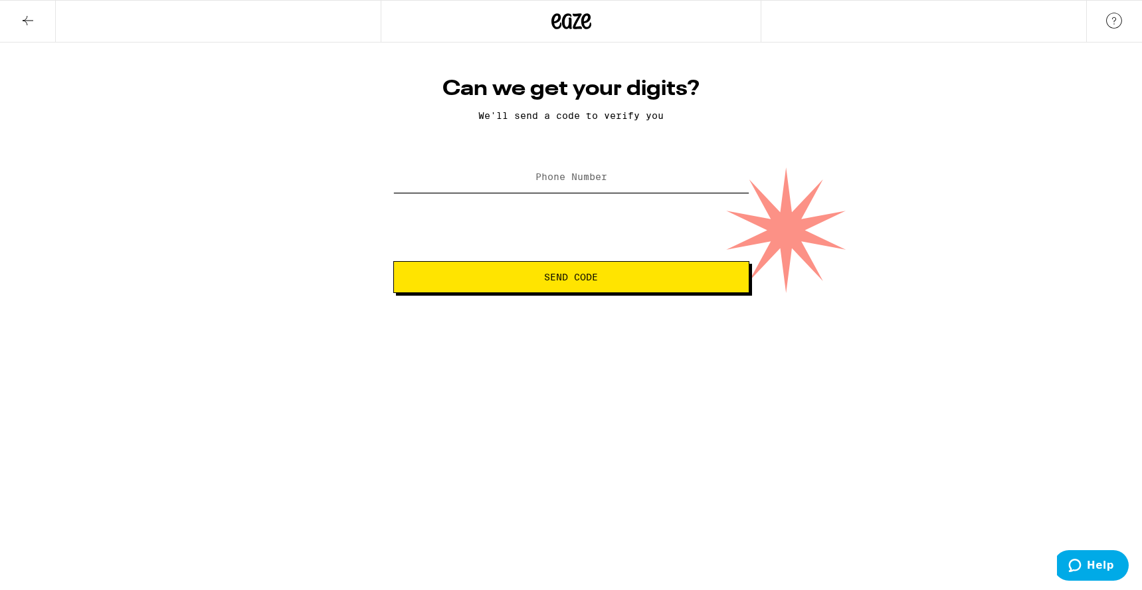
click at [429, 181] on input "Phone Number" at bounding box center [571, 178] width 356 height 30
type input "(858) 245-9900"
click at [595, 276] on span "Send Code" at bounding box center [571, 276] width 54 height 9
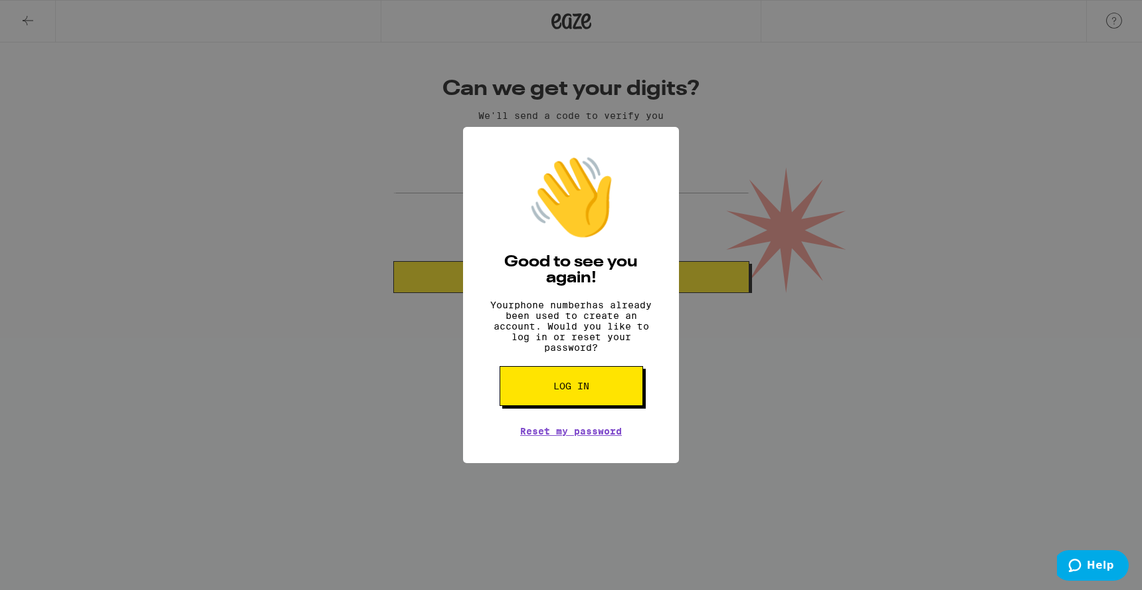
click at [549, 399] on button "Log in" at bounding box center [571, 386] width 143 height 40
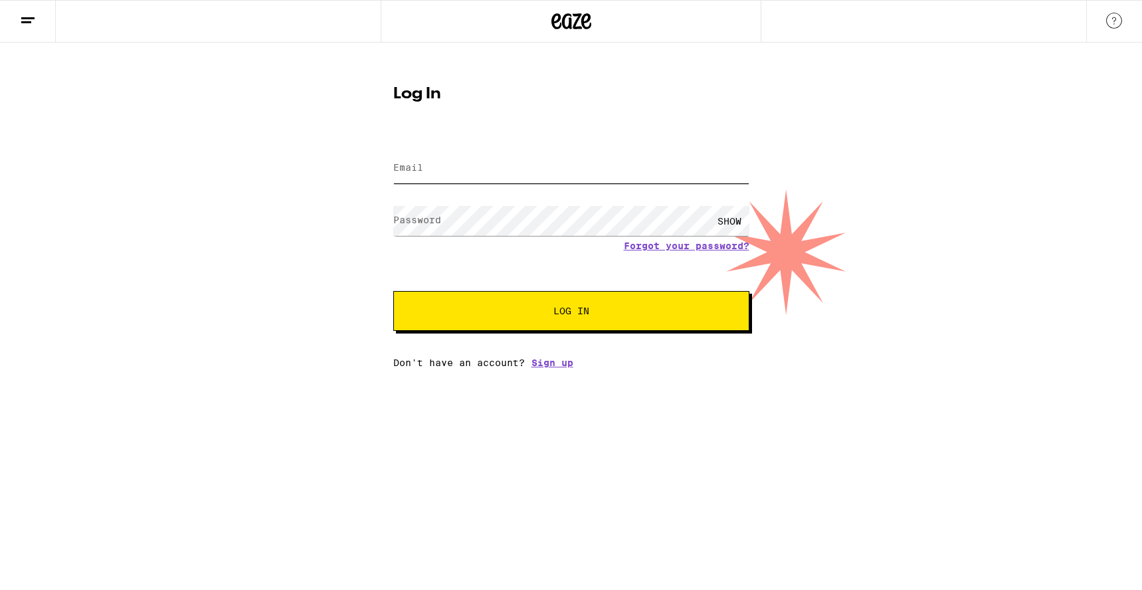
type input "james.myers@sharp.com"
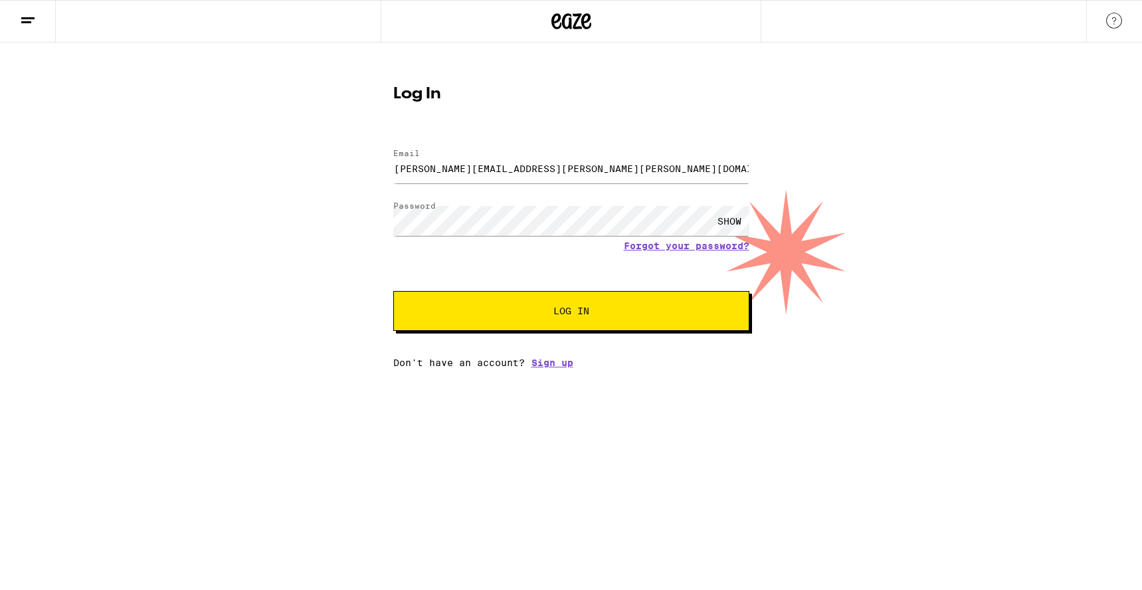
click at [555, 323] on button "Log In" at bounding box center [571, 311] width 356 height 40
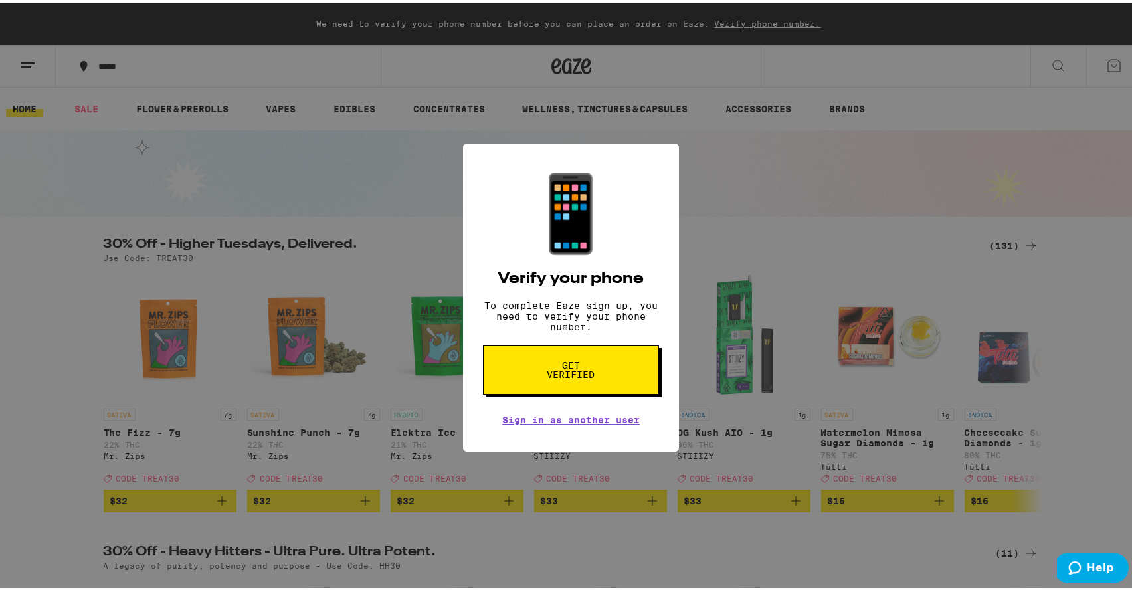
click at [905, 214] on div "📱 Verify your phone To complete Eaze sign up, you need to verify your phone num…" at bounding box center [571, 295] width 1142 height 590
click at [520, 373] on button "Get verified" at bounding box center [571, 367] width 176 height 49
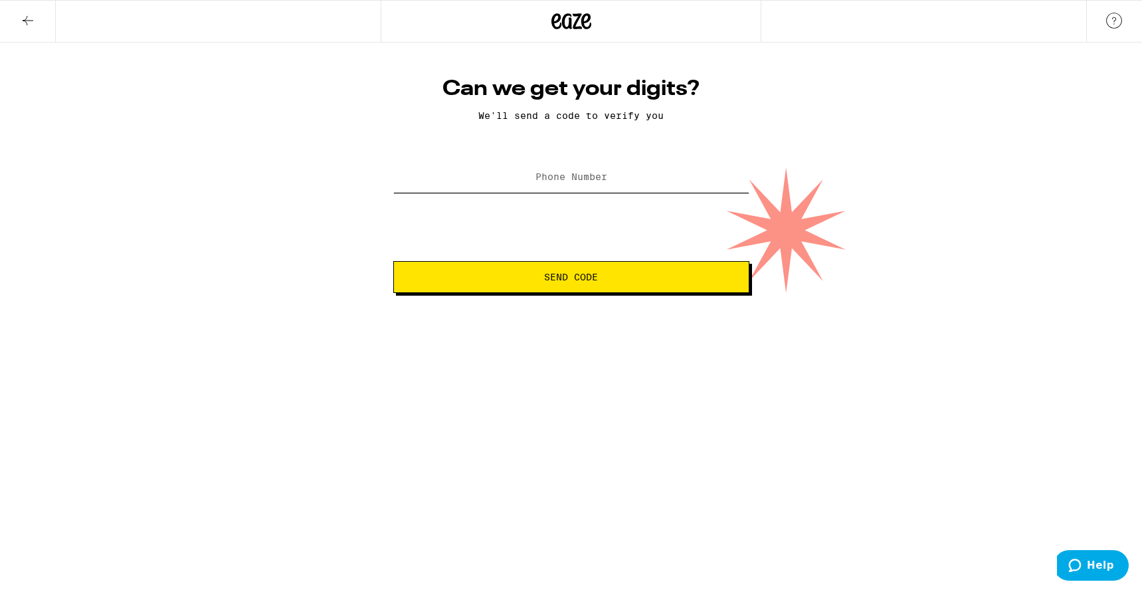
click at [512, 183] on input "Phone Number" at bounding box center [571, 178] width 356 height 30
type input "[PHONE_NUMBER]"
click at [529, 280] on span "Send Code" at bounding box center [572, 276] width 334 height 9
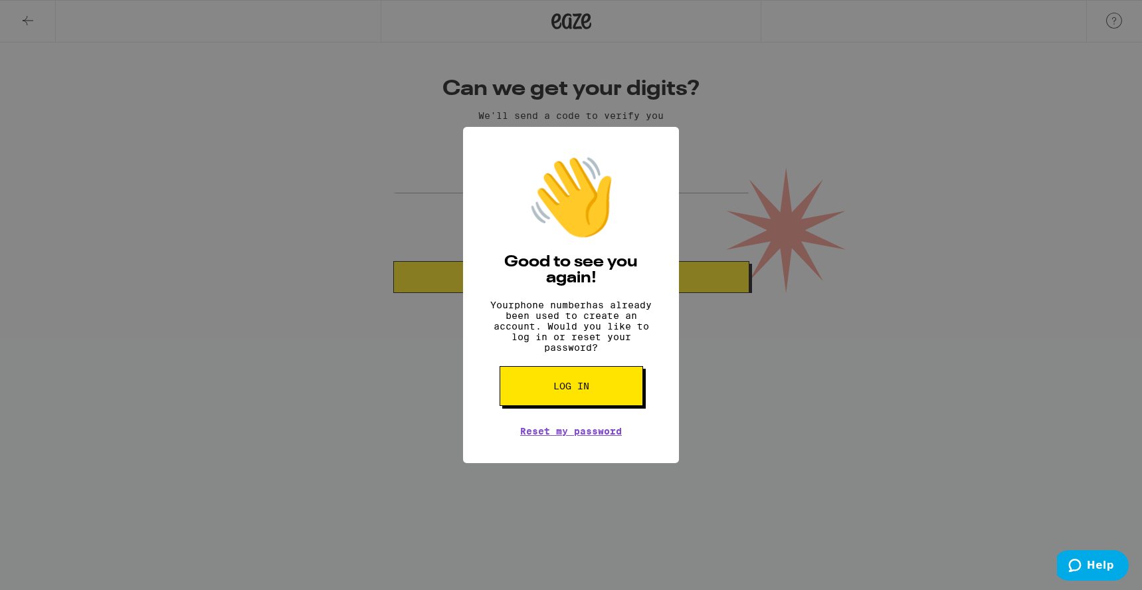
click at [578, 391] on span "Log in" at bounding box center [571, 385] width 36 height 9
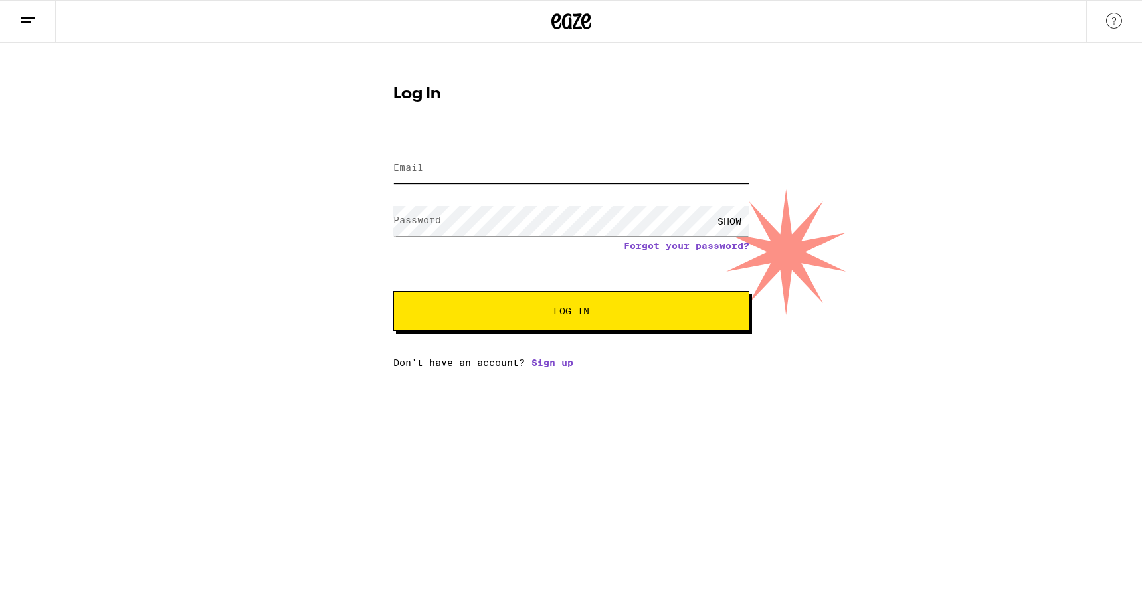
type input "[PERSON_NAME][EMAIL_ADDRESS][PERSON_NAME][PERSON_NAME][DOMAIN_NAME]"
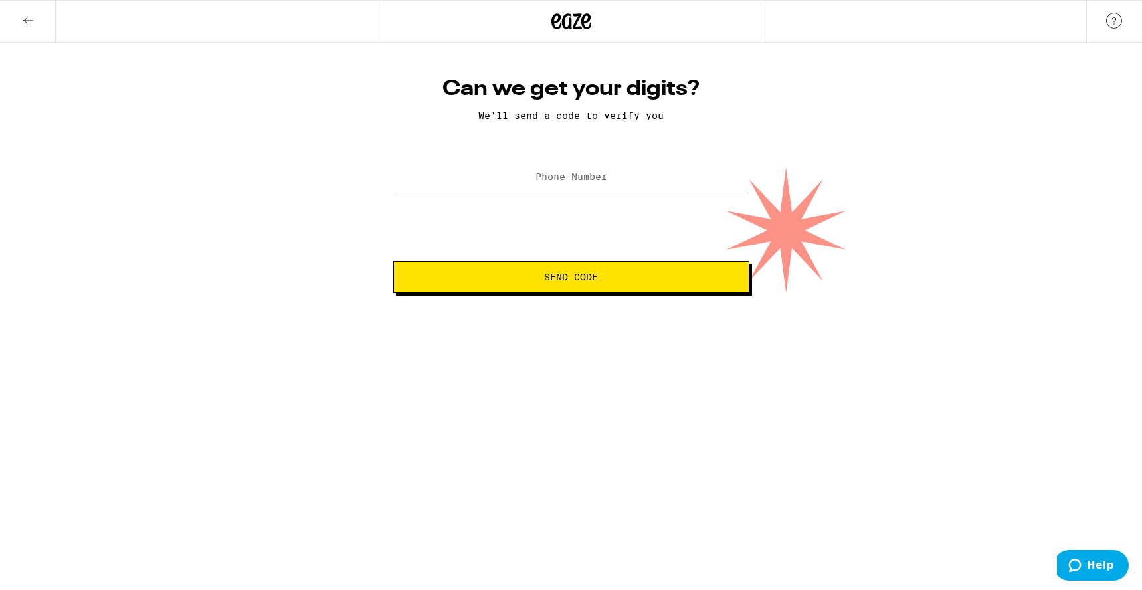
click at [27, 18] on icon at bounding box center [28, 21] width 16 height 16
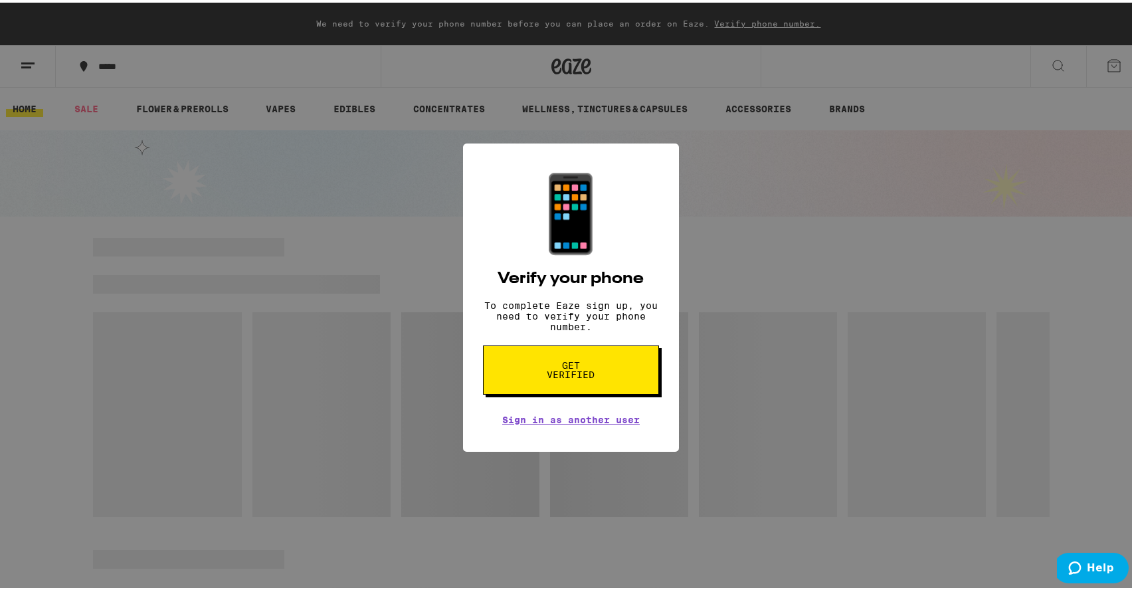
drag, startPoint x: 818, startPoint y: 305, endPoint x: 804, endPoint y: 288, distance: 21.7
click at [810, 297] on div "📱 Verify your phone To complete Eaze sign up, you need to verify your phone num…" at bounding box center [571, 295] width 1142 height 590
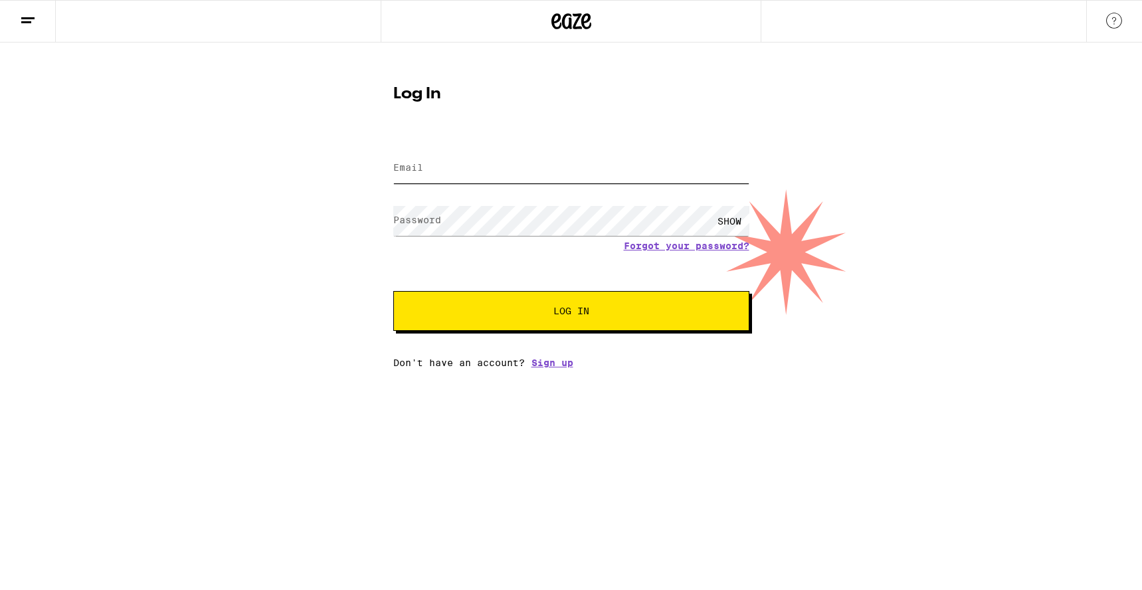
type input "[PERSON_NAME][EMAIL_ADDRESS][PERSON_NAME][PERSON_NAME][DOMAIN_NAME]"
click at [579, 308] on span "Log In" at bounding box center [571, 310] width 36 height 9
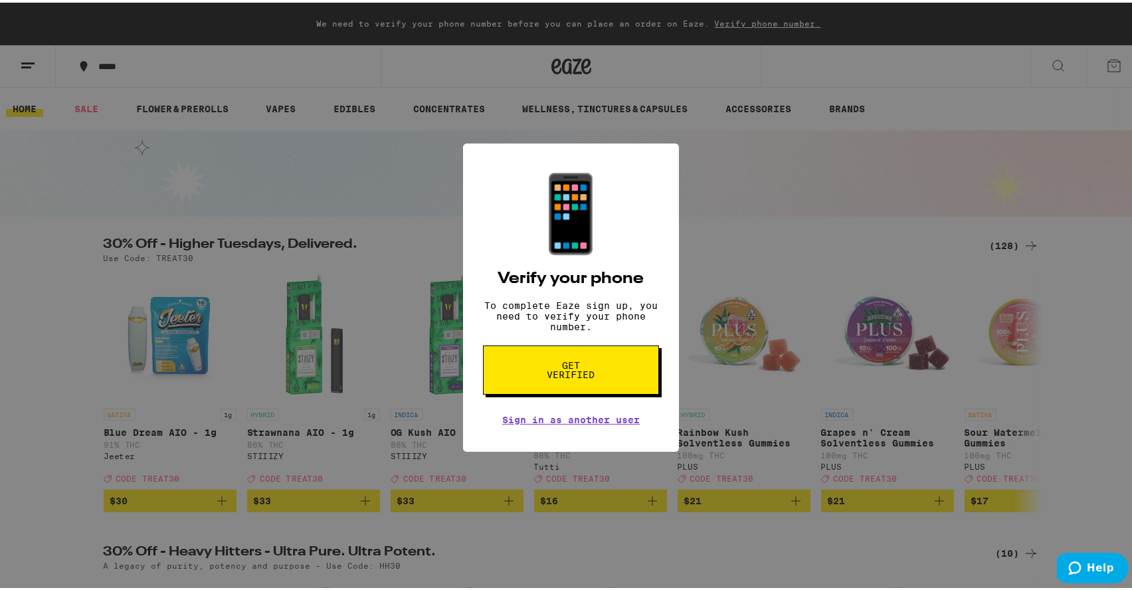
click at [569, 374] on span "Get verified" at bounding box center [571, 367] width 68 height 19
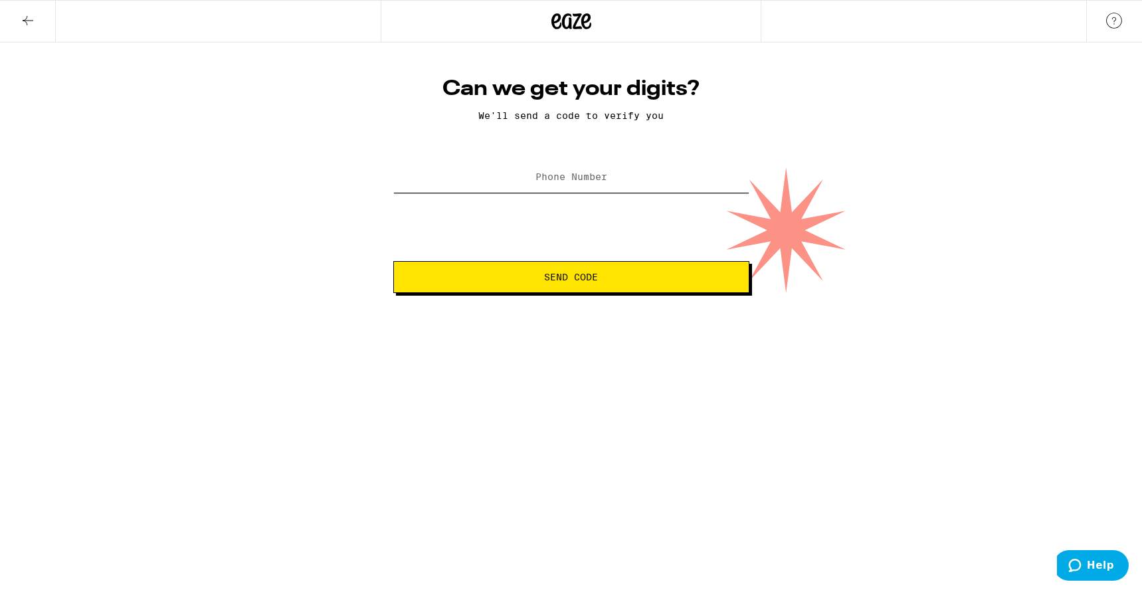
click at [512, 183] on input "Phone Number" at bounding box center [571, 178] width 356 height 30
type input "[PHONE_NUMBER]"
click at [557, 275] on span "Send Code" at bounding box center [571, 276] width 54 height 9
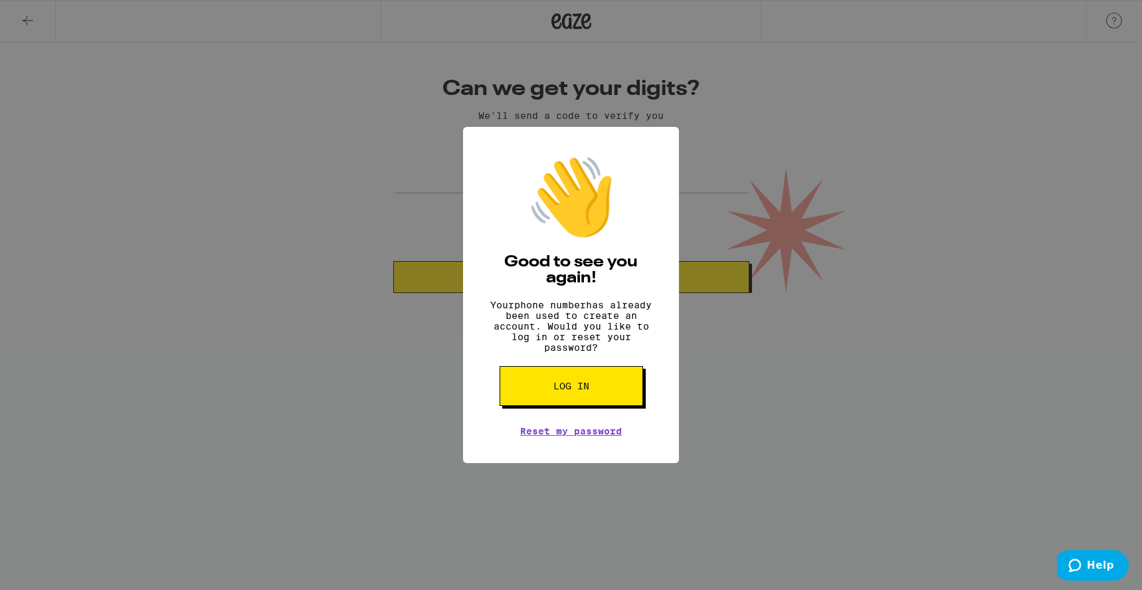
click at [610, 395] on button "Log in" at bounding box center [571, 386] width 143 height 40
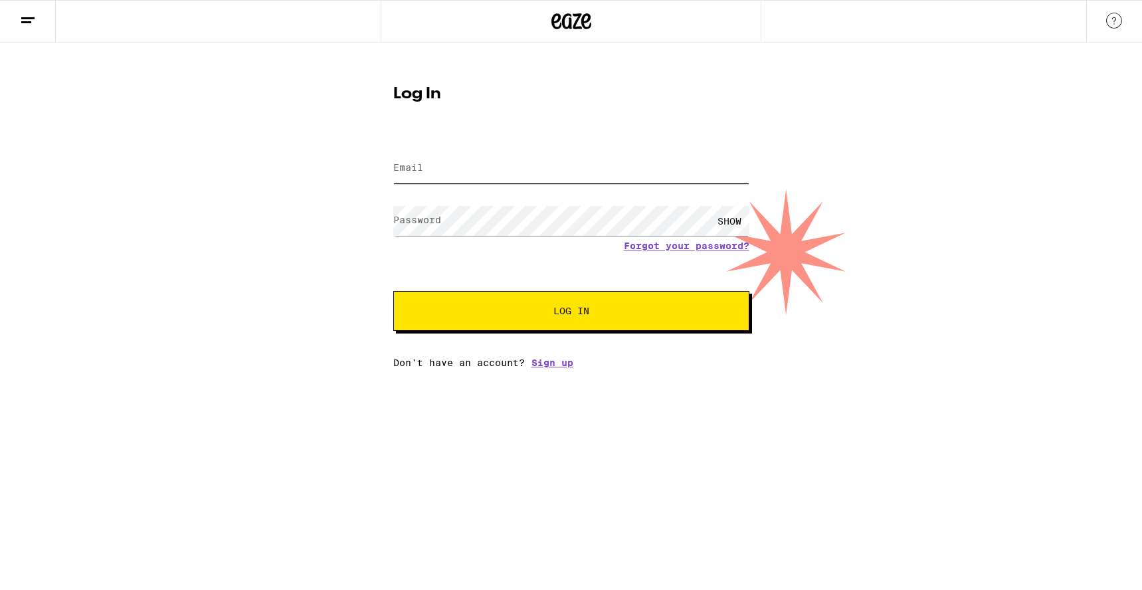
type input "[PERSON_NAME][EMAIL_ADDRESS][PERSON_NAME][PERSON_NAME][DOMAIN_NAME]"
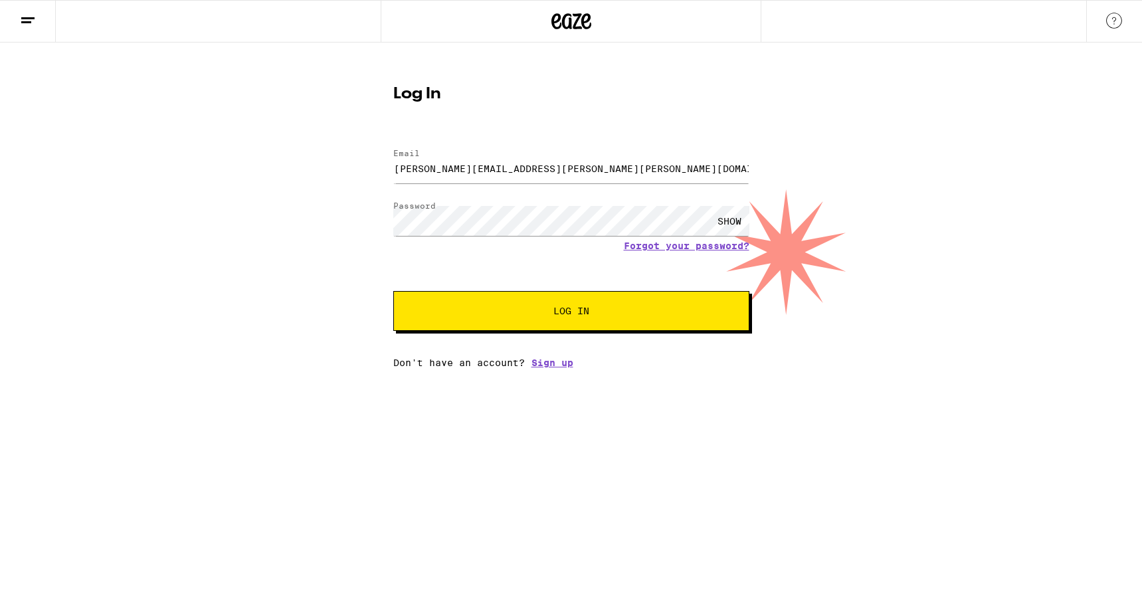
click at [585, 313] on span "Log In" at bounding box center [571, 310] width 36 height 9
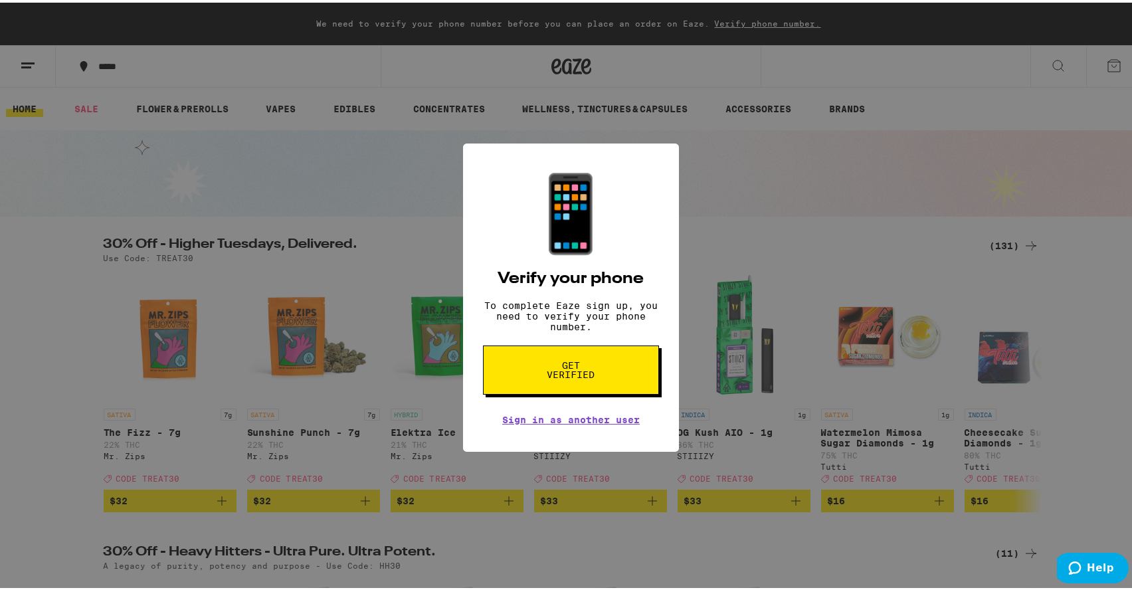
click at [396, 250] on div "📱 Verify your phone To complete Eaze sign up, you need to verify your phone num…" at bounding box center [571, 295] width 1142 height 590
click at [589, 375] on span "Get verified" at bounding box center [571, 367] width 68 height 19
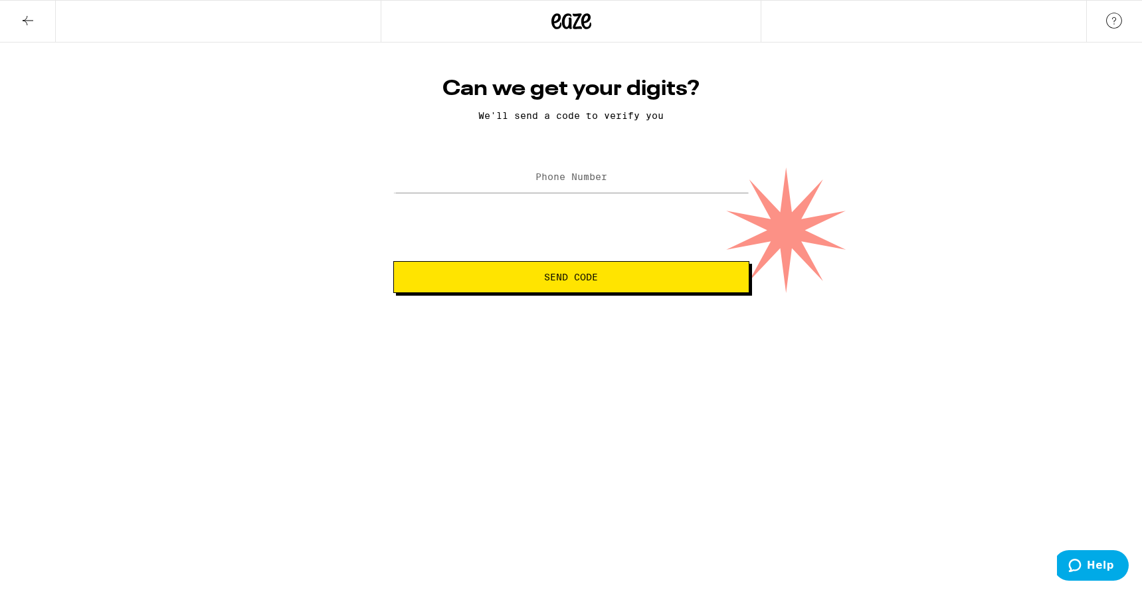
click at [28, 15] on icon at bounding box center [28, 21] width 16 height 16
